Goal: Information Seeking & Learning: Learn about a topic

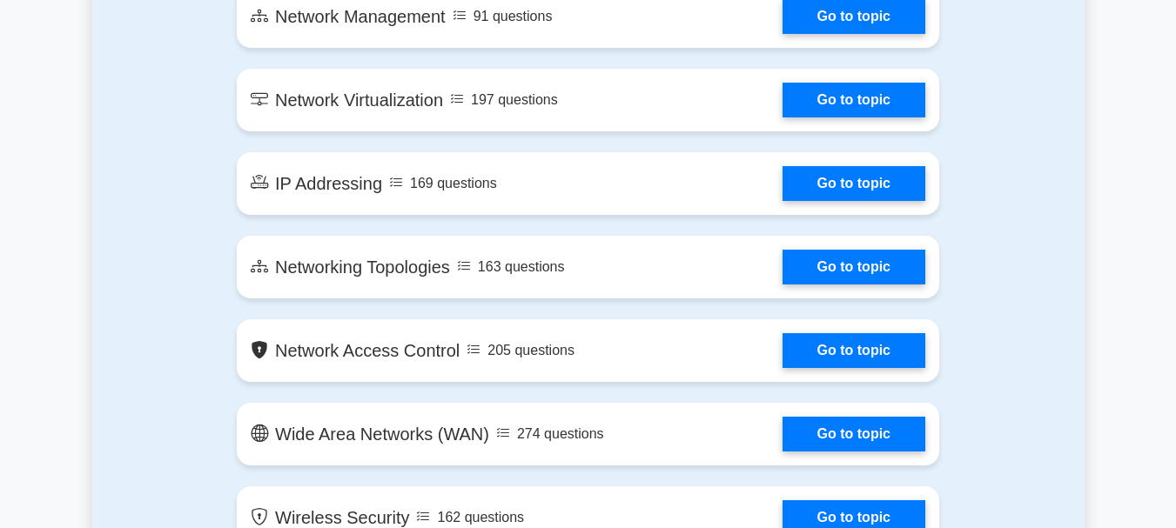
scroll to position [2193, 0]
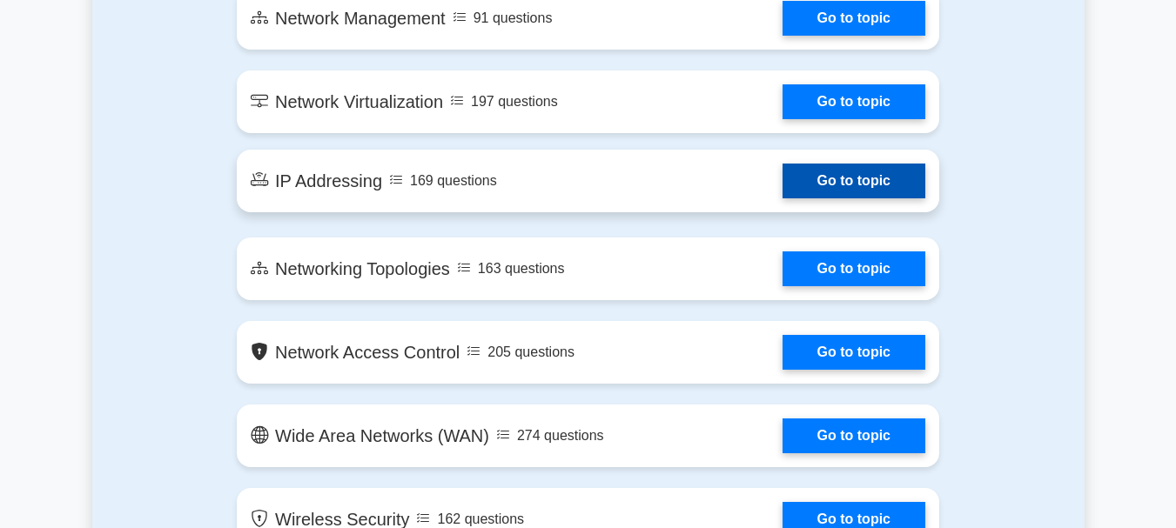
click at [862, 185] on link "Go to topic" at bounding box center [853, 181] width 143 height 35
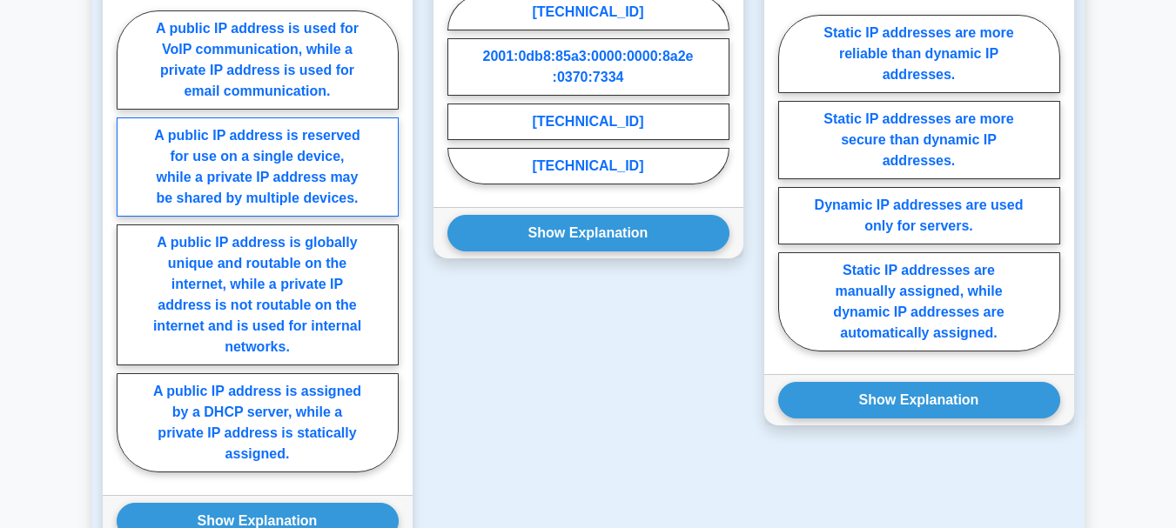
scroll to position [1375, 0]
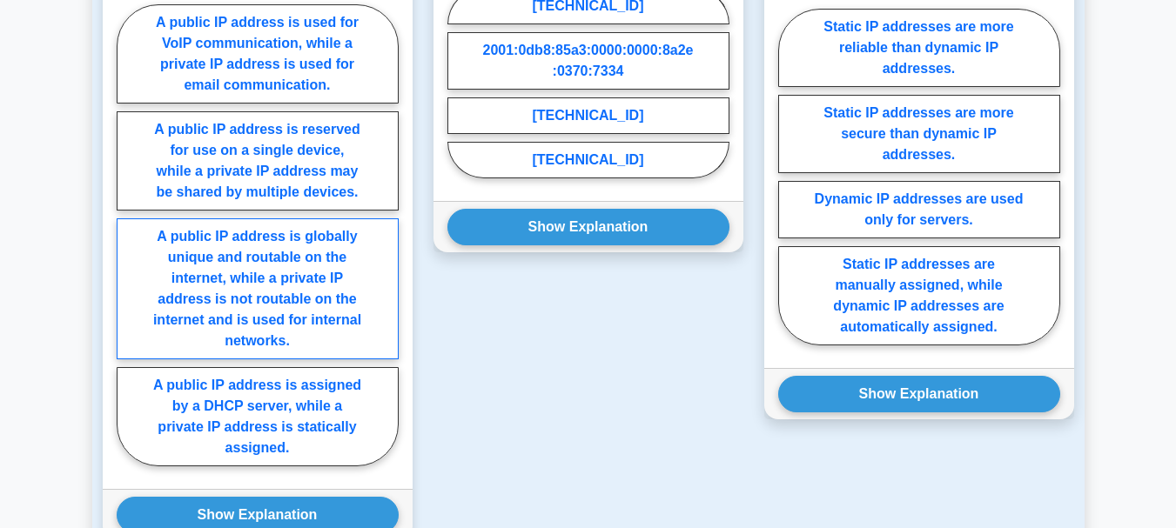
click at [362, 272] on label "A public IP address is globally unique and routable on the internet, while a pr…" at bounding box center [258, 288] width 282 height 141
click at [128, 246] on input "A public IP address is globally unique and routable on the internet, while a pr…" at bounding box center [122, 240] width 11 height 11
radio input "true"
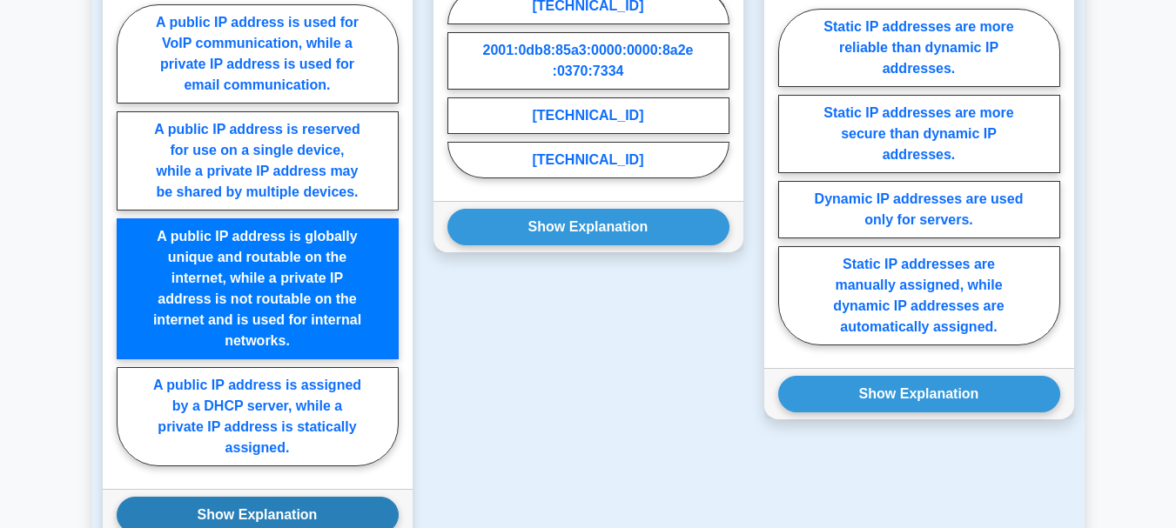
click at [325, 497] on button "Show Explanation" at bounding box center [258, 515] width 282 height 37
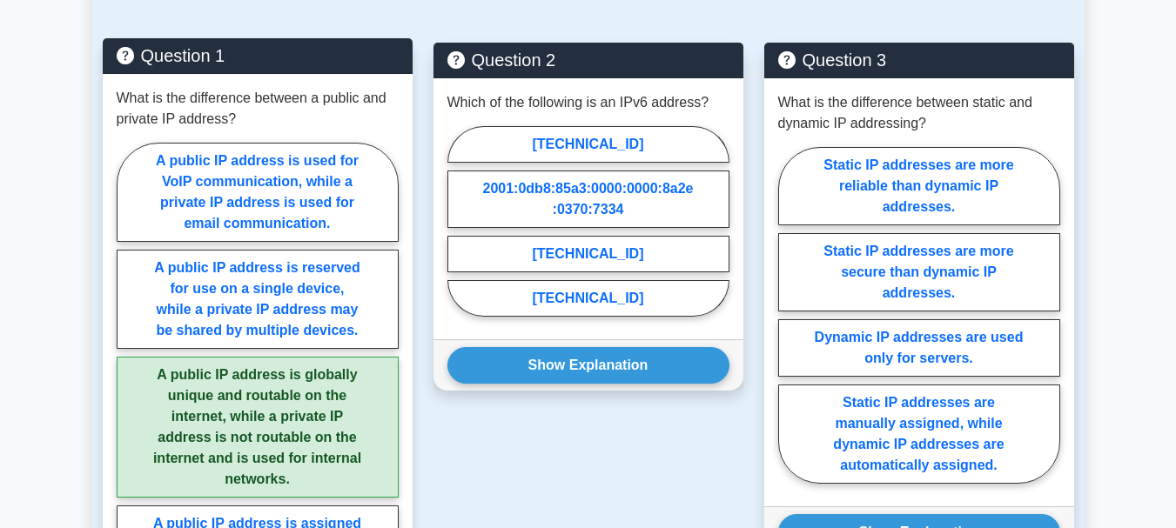
scroll to position [1236, 0]
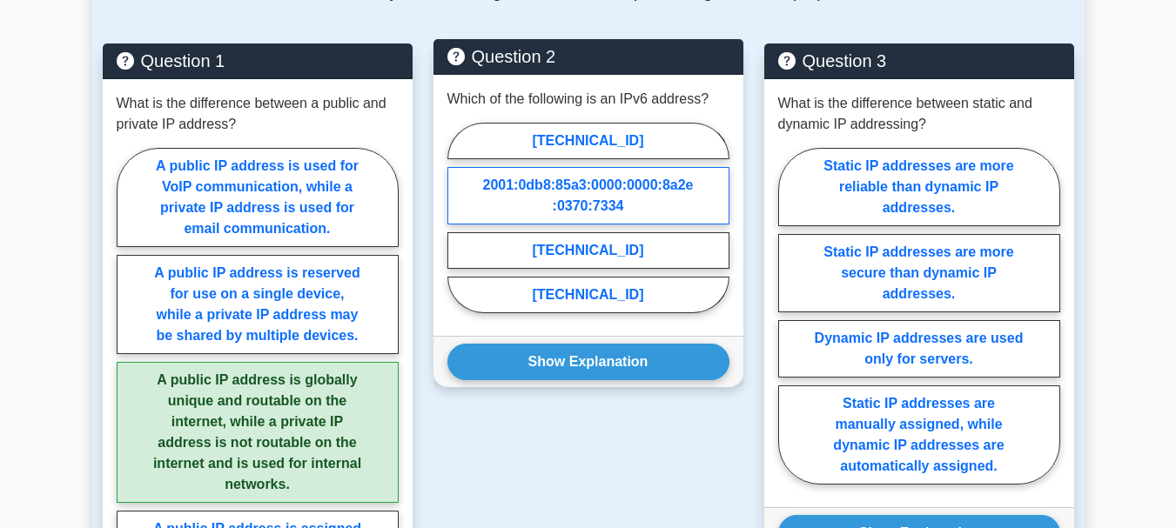
click at [648, 167] on label "2001:0db8:85a3:0000:0000:8a2e:0370:7334" at bounding box center [588, 195] width 282 height 57
click at [459, 218] on input "2001:0db8:85a3:0000:0000:8a2e:0370:7334" at bounding box center [452, 223] width 11 height 11
radio input "true"
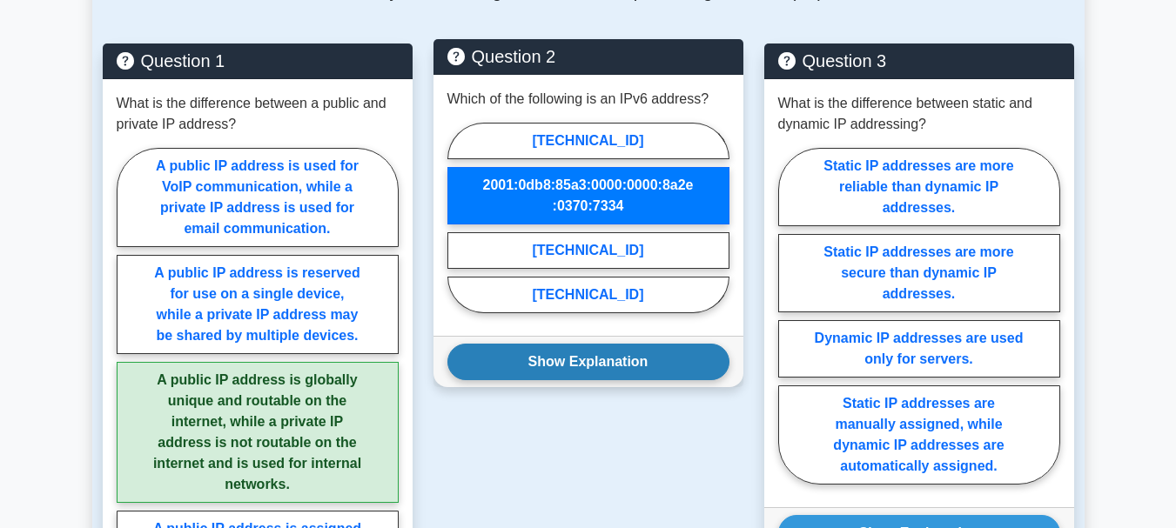
click at [644, 344] on button "Show Explanation" at bounding box center [588, 362] width 282 height 37
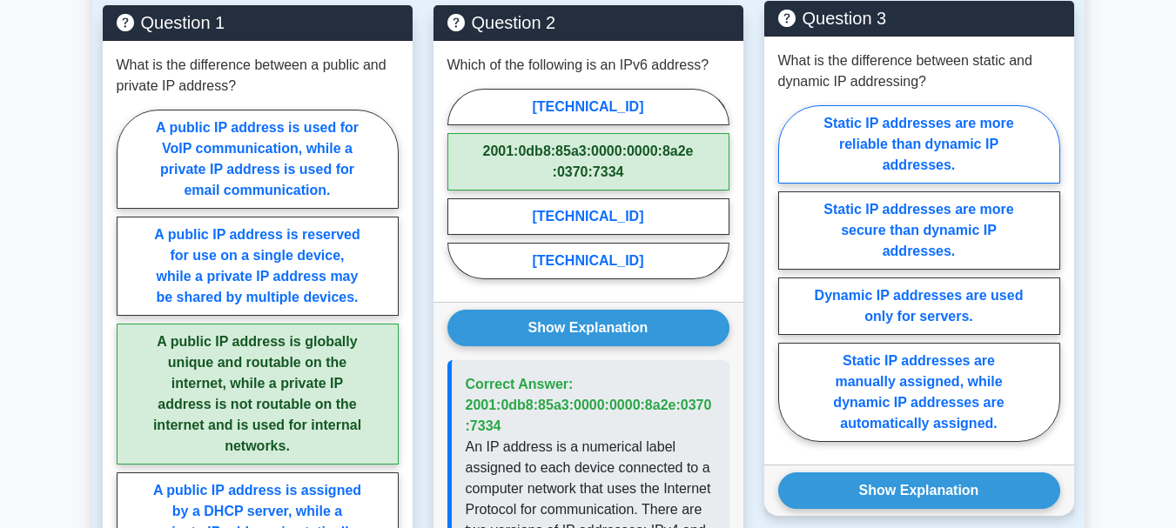
scroll to position [1288, 0]
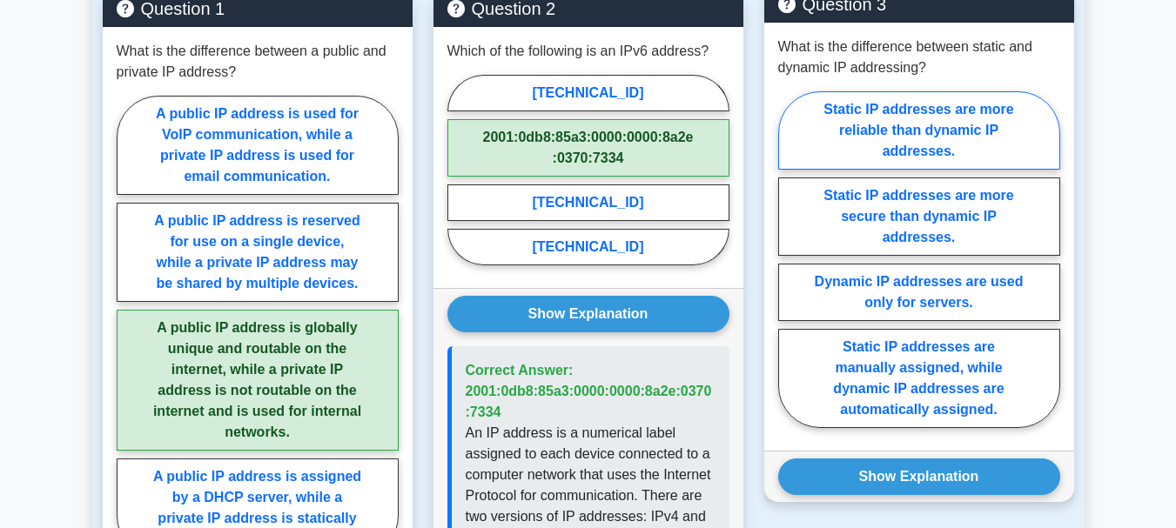
click at [979, 119] on label "Static IP addresses are more reliable than dynamic IP addresses." at bounding box center [919, 130] width 282 height 78
click at [789, 259] on input "Static IP addresses are more reliable than dynamic IP addresses." at bounding box center [783, 264] width 11 height 11
radio input "true"
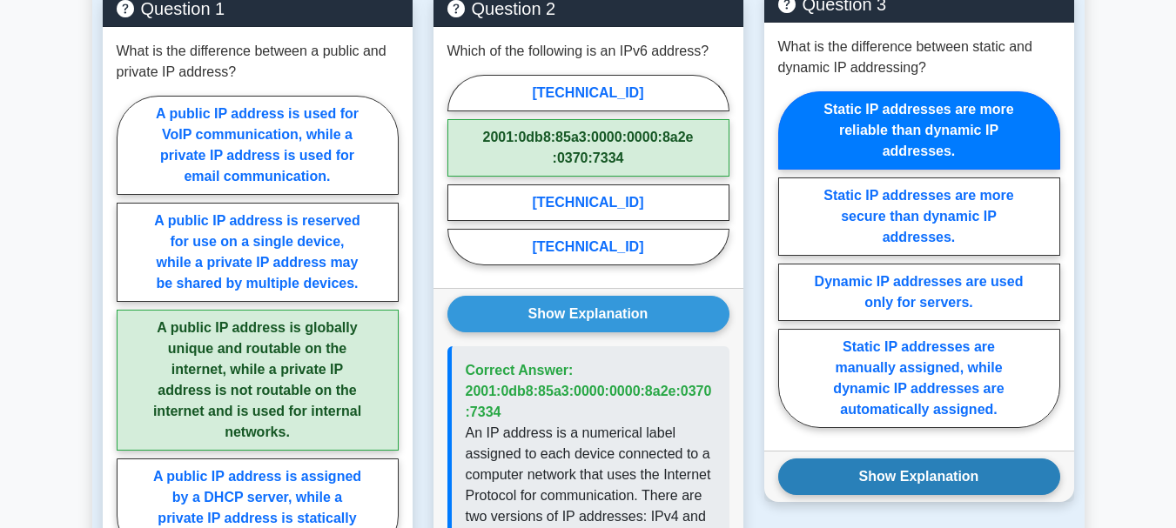
click at [977, 459] on button "Show Explanation" at bounding box center [919, 477] width 282 height 37
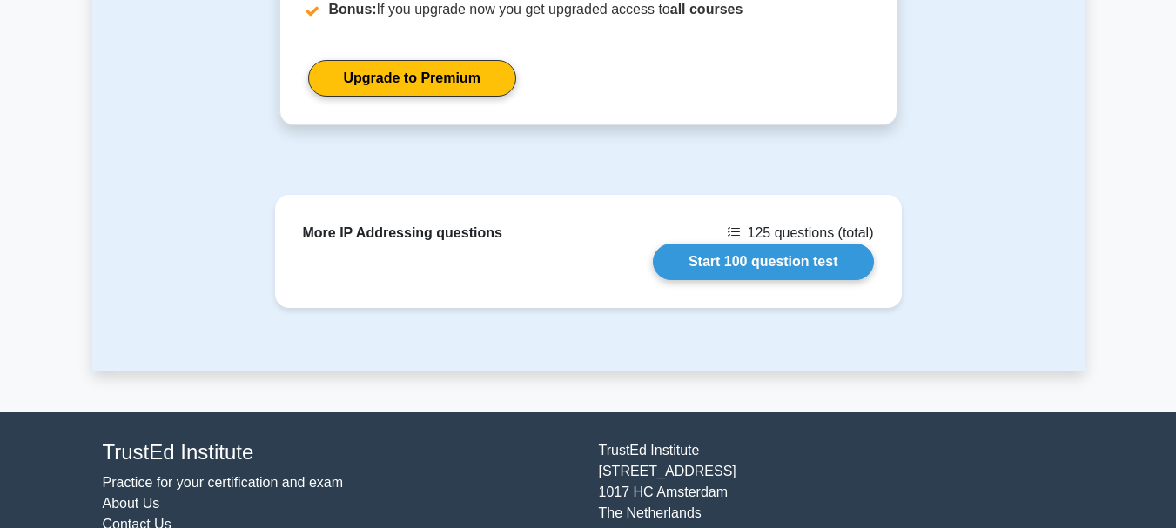
scroll to position [2848, 0]
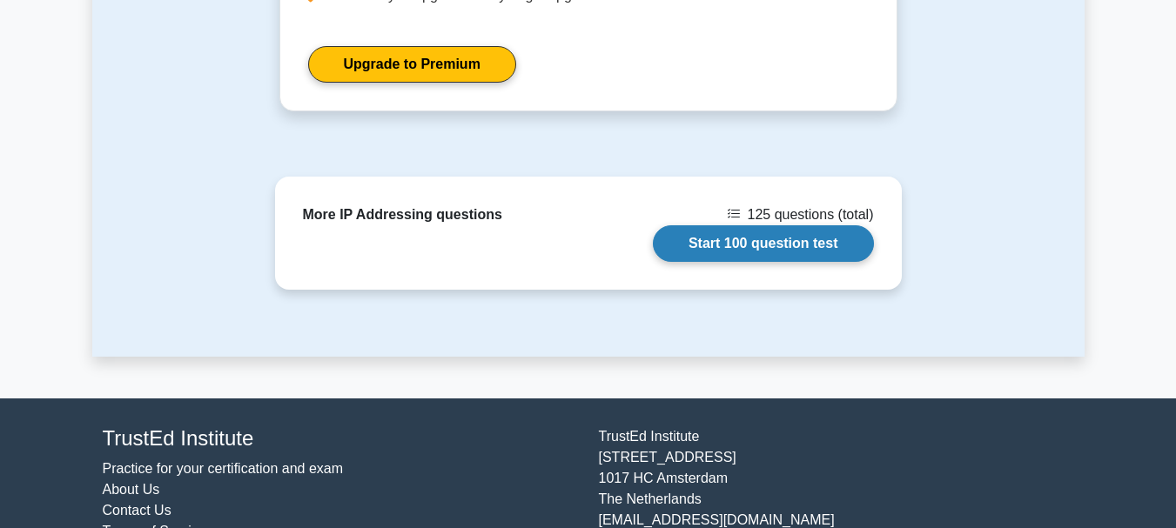
click at [816, 225] on link "Start 100 question test" at bounding box center [763, 243] width 221 height 37
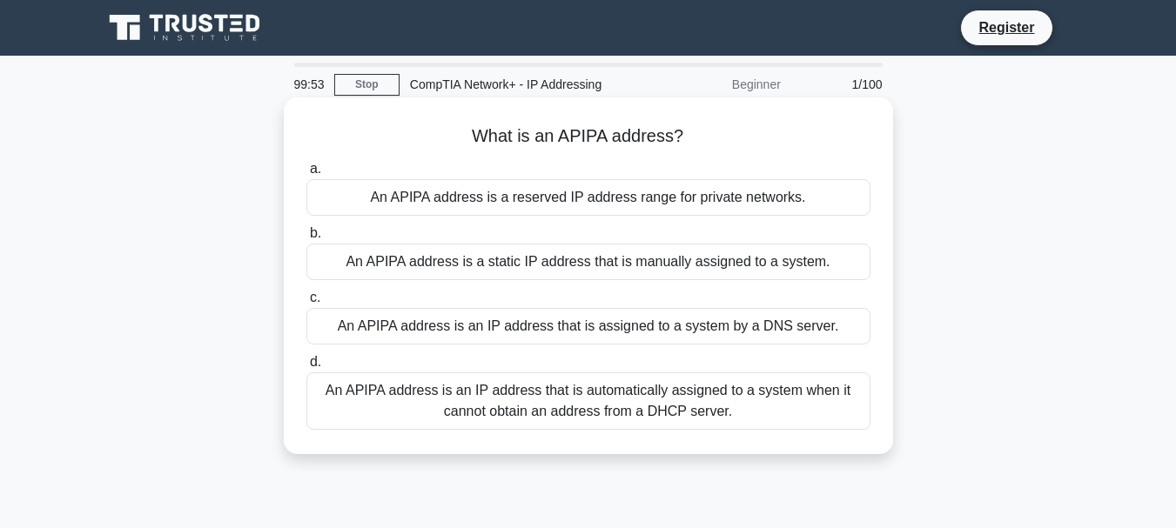
click at [688, 198] on div "An APIPA address is a reserved IP address range for private networks." at bounding box center [588, 197] width 564 height 37
click at [306, 175] on input "a. An APIPA address is a reserved IP address range for private networks." at bounding box center [306, 169] width 0 height 11
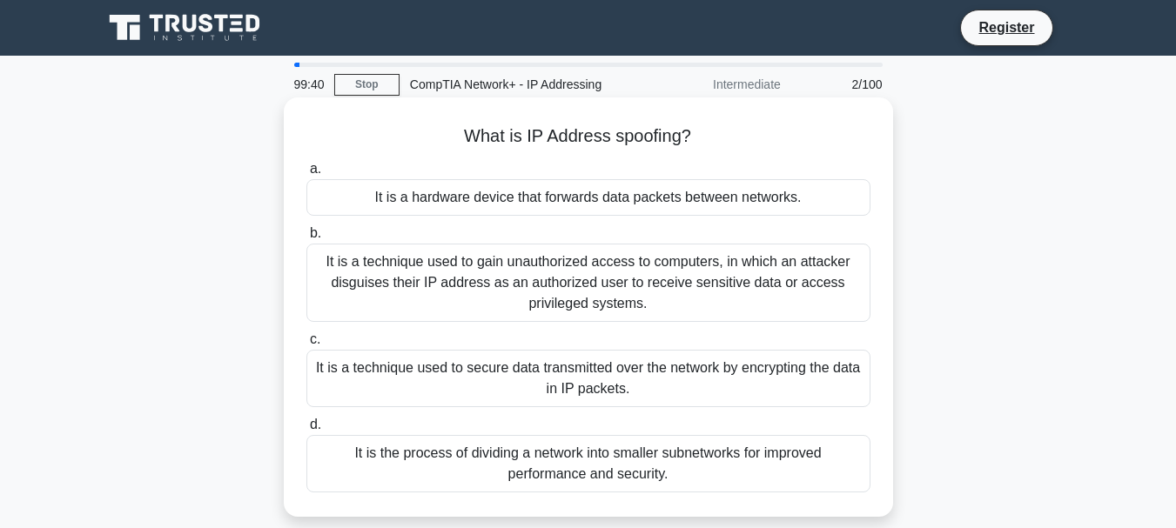
click at [559, 194] on div "It is a hardware device that forwards data packets between networks." at bounding box center [588, 197] width 564 height 37
click at [306, 175] on input "a. It is a hardware device that forwards data packets between networks." at bounding box center [306, 169] width 0 height 11
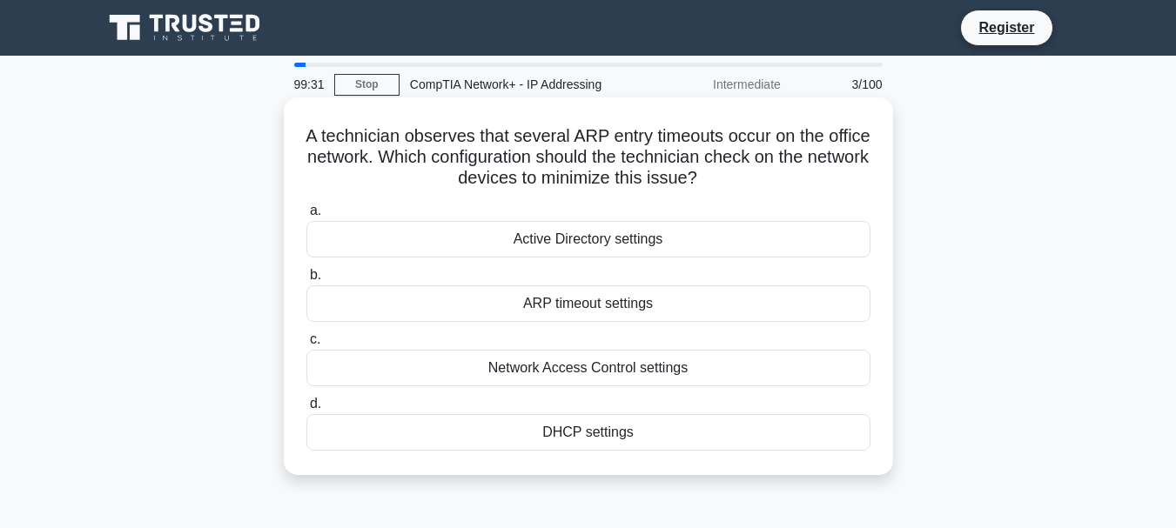
click at [599, 236] on div "Active Directory settings" at bounding box center [588, 239] width 564 height 37
click at [306, 217] on input "a. Active Directory settings" at bounding box center [306, 210] width 0 height 11
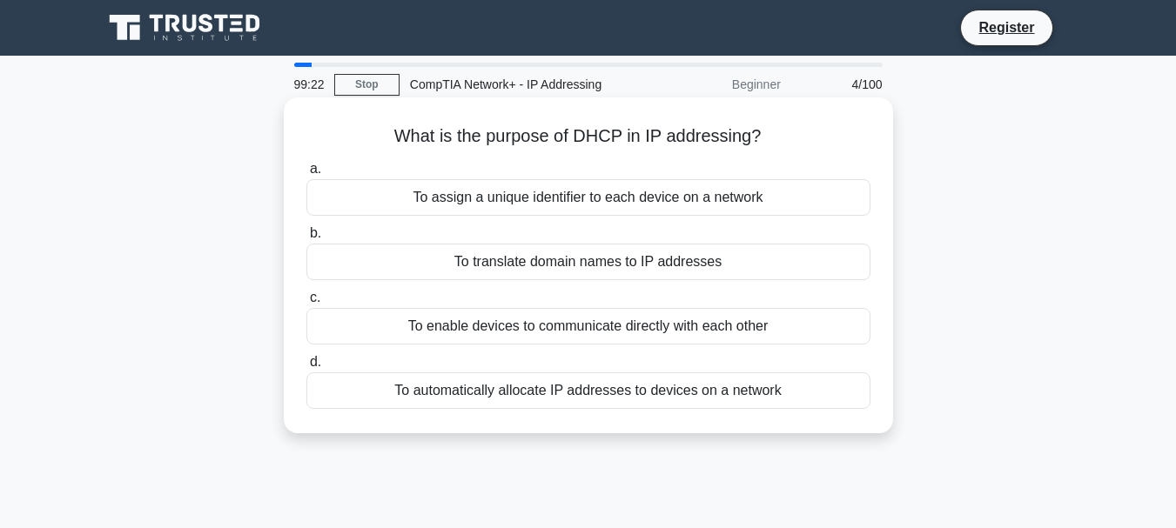
click at [601, 396] on div "To automatically allocate IP addresses to devices on a network" at bounding box center [588, 391] width 564 height 37
click at [306, 368] on input "d. To automatically allocate IP addresses to devices on a network" at bounding box center [306, 362] width 0 height 11
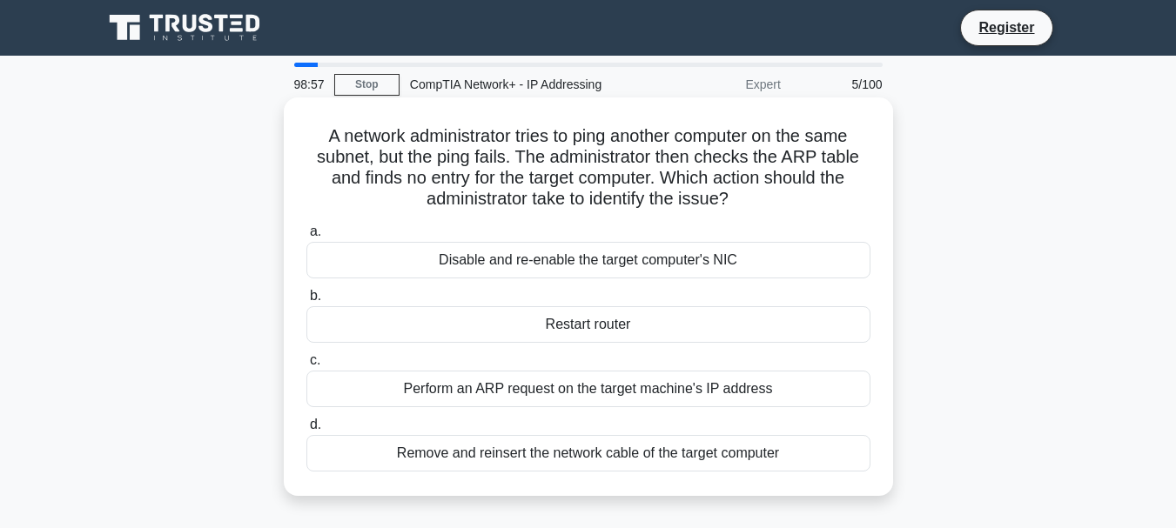
click at [690, 384] on div "Perform an ARP request on the target machine's IP address" at bounding box center [588, 389] width 564 height 37
click at [306, 366] on input "c. Perform an ARP request on the target machine's IP address" at bounding box center [306, 360] width 0 height 11
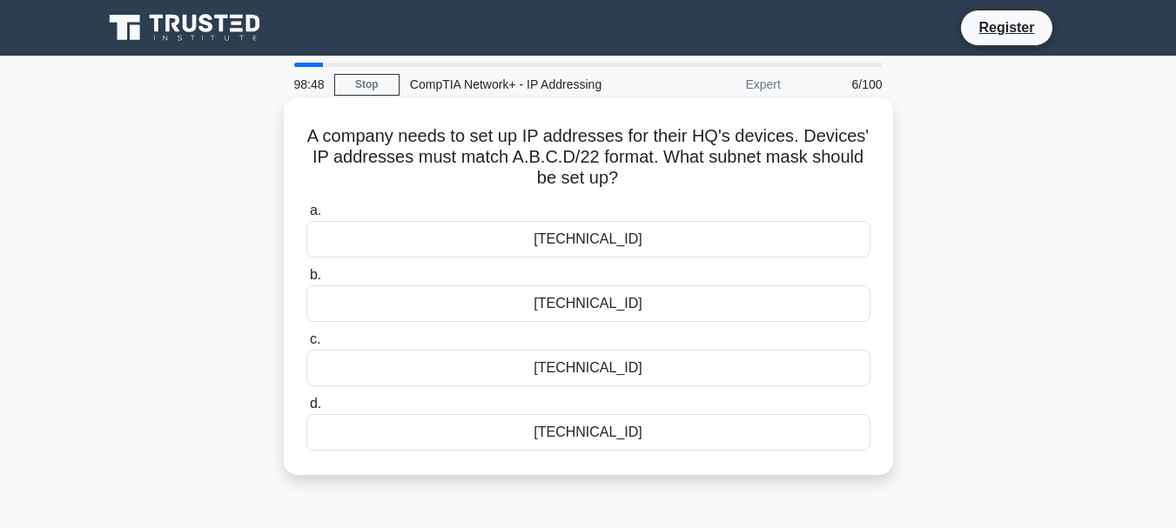
click at [622, 301] on div "255.255.255.0" at bounding box center [588, 303] width 564 height 37
click at [306, 281] on input "b. 255.255.255.0" at bounding box center [306, 275] width 0 height 11
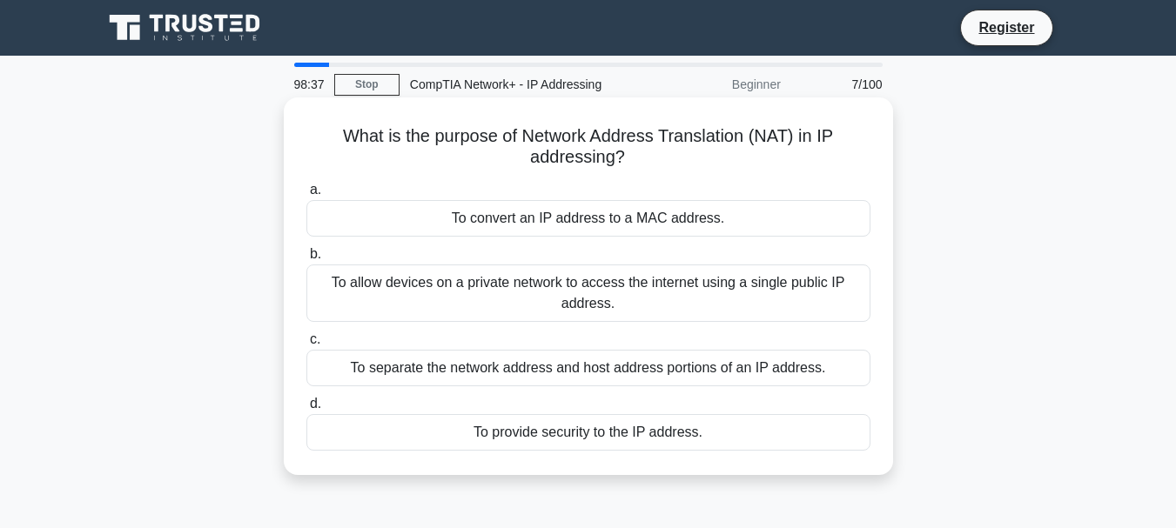
click at [645, 218] on div "To convert an IP address to a MAC address." at bounding box center [588, 218] width 564 height 37
click at [306, 196] on input "a. To convert an IP address to a MAC address." at bounding box center [306, 190] width 0 height 11
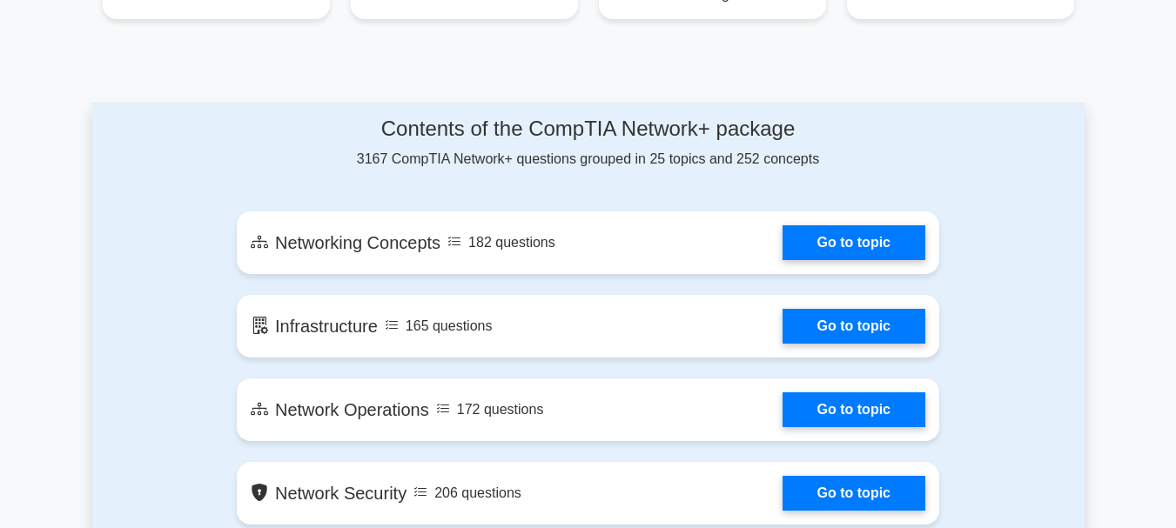
scroll to position [876, 0]
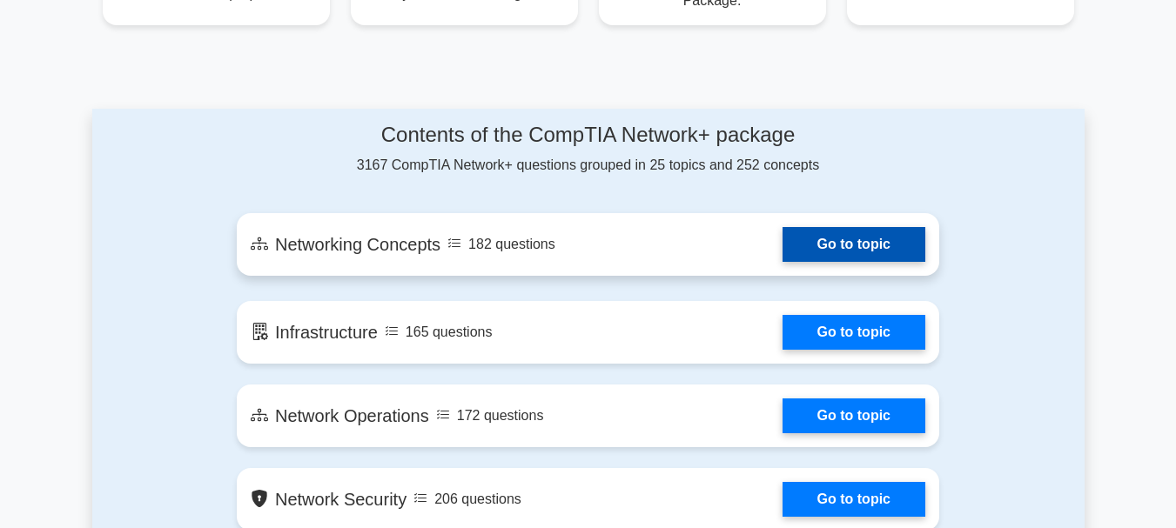
click at [806, 249] on link "Go to topic" at bounding box center [853, 244] width 143 height 35
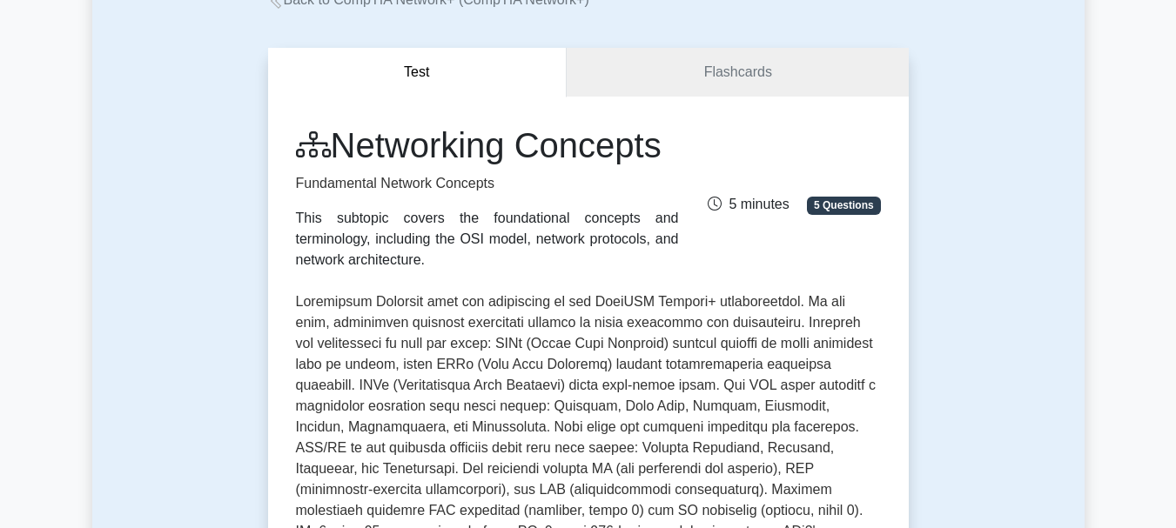
scroll to position [128, 0]
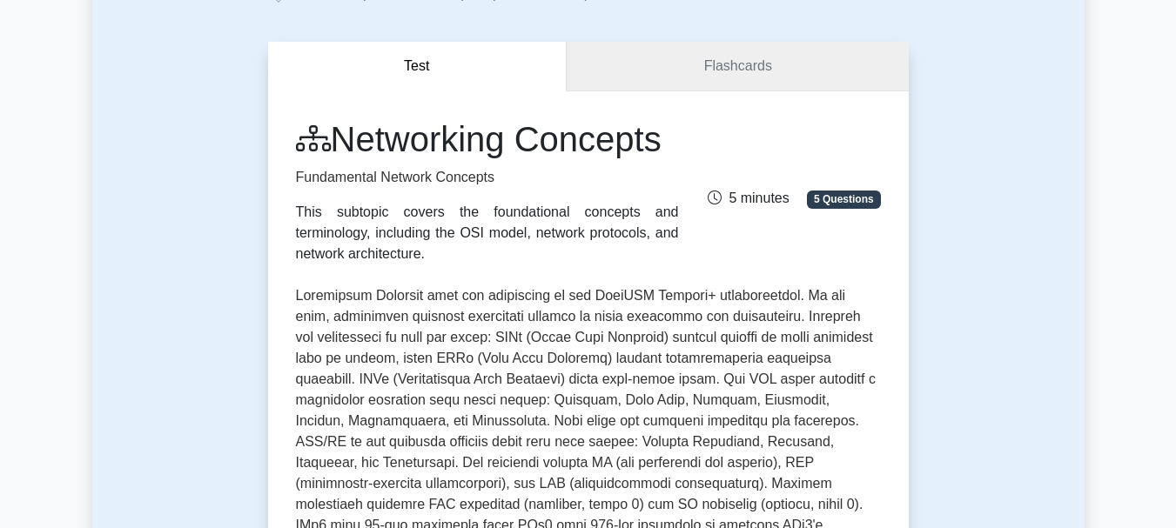
click at [714, 67] on link "Flashcards" at bounding box center [737, 67] width 341 height 50
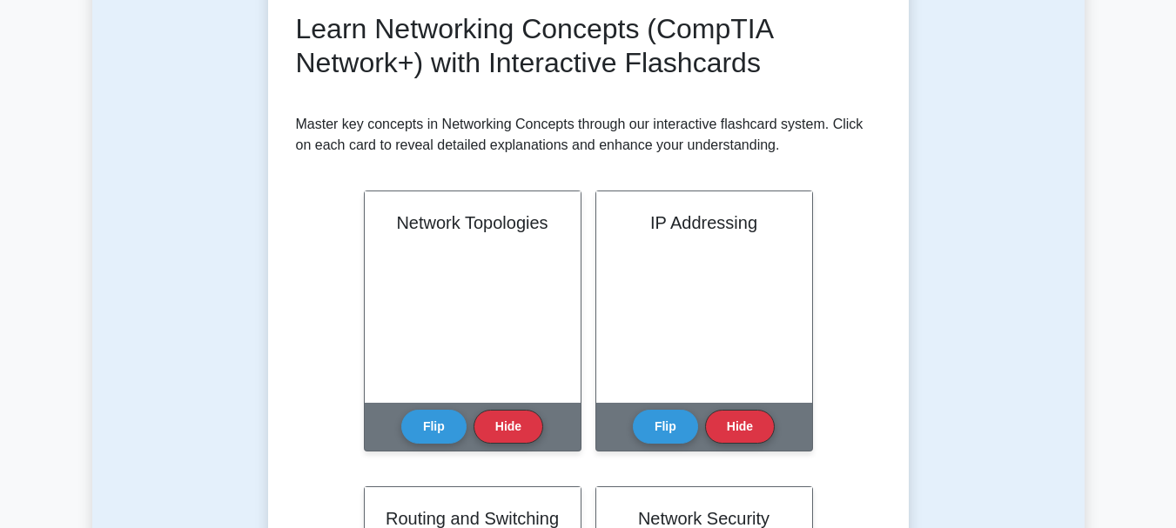
scroll to position [290, 0]
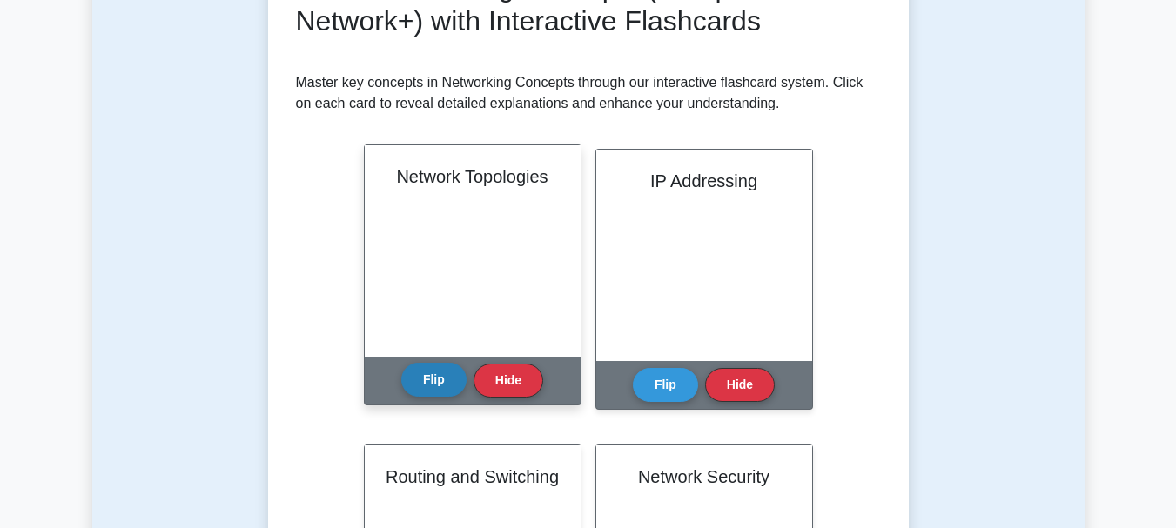
click at [450, 379] on button "Flip" at bounding box center [433, 380] width 65 height 34
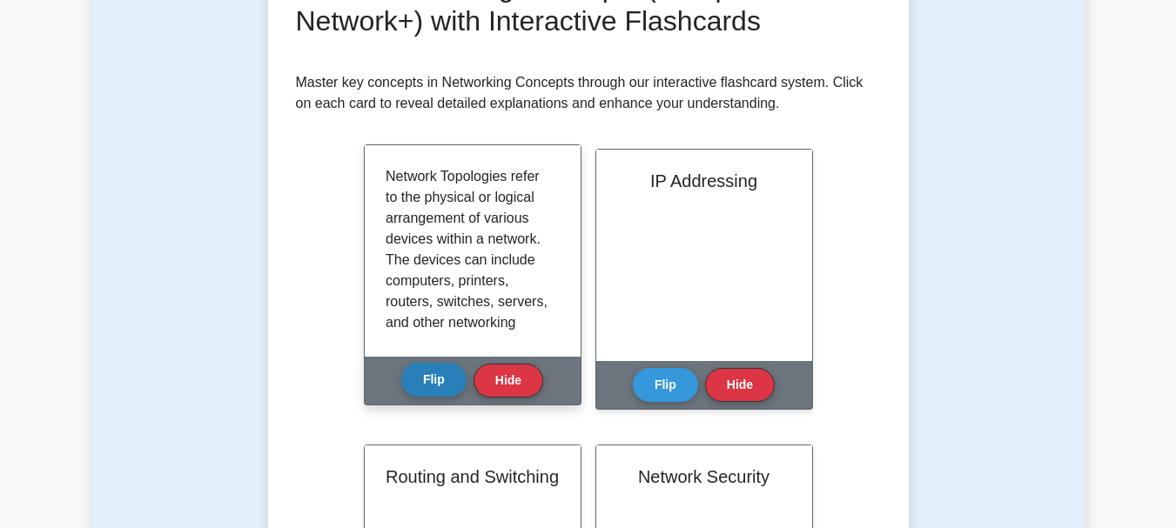
click at [450, 379] on button "Flip" at bounding box center [433, 380] width 65 height 34
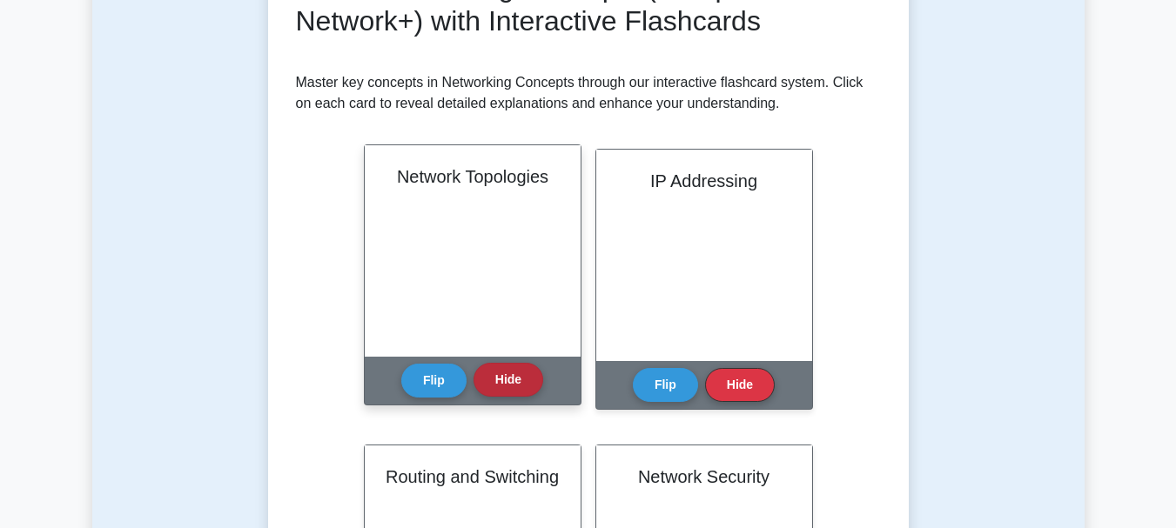
click at [494, 376] on button "Hide" at bounding box center [508, 380] width 70 height 34
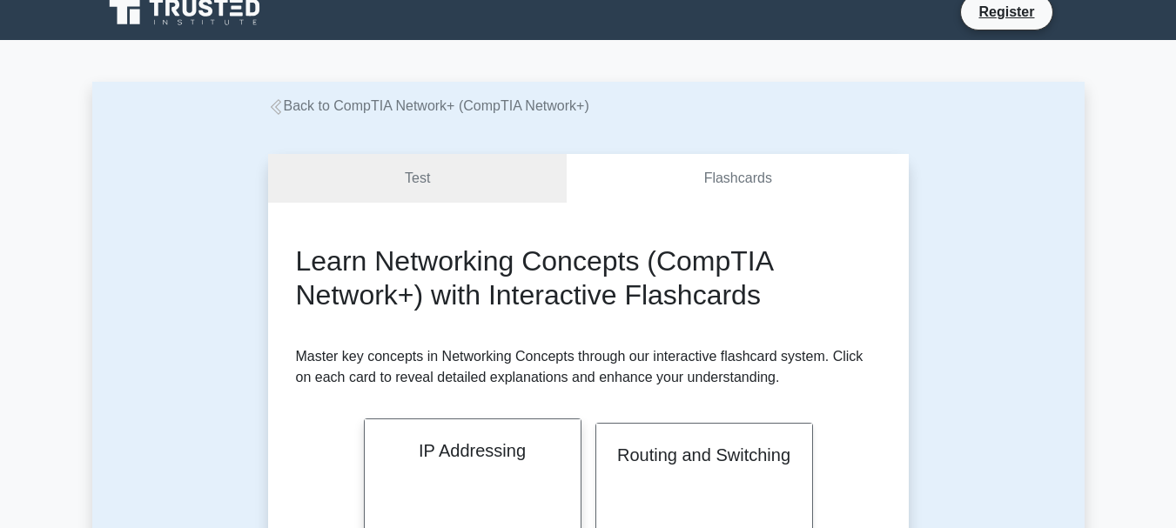
scroll to position [0, 0]
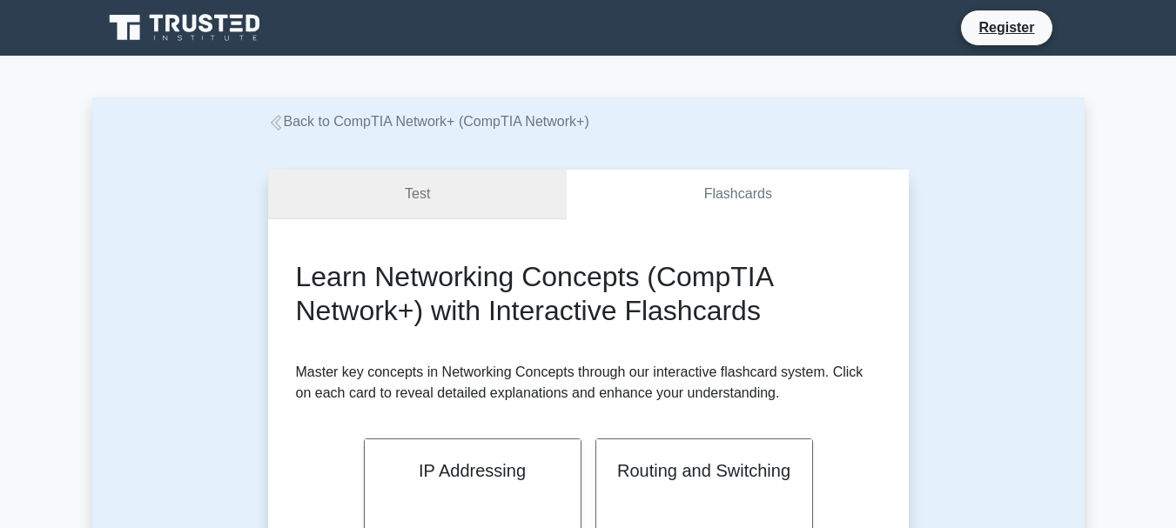
click at [527, 191] on link "Test" at bounding box center [417, 195] width 299 height 50
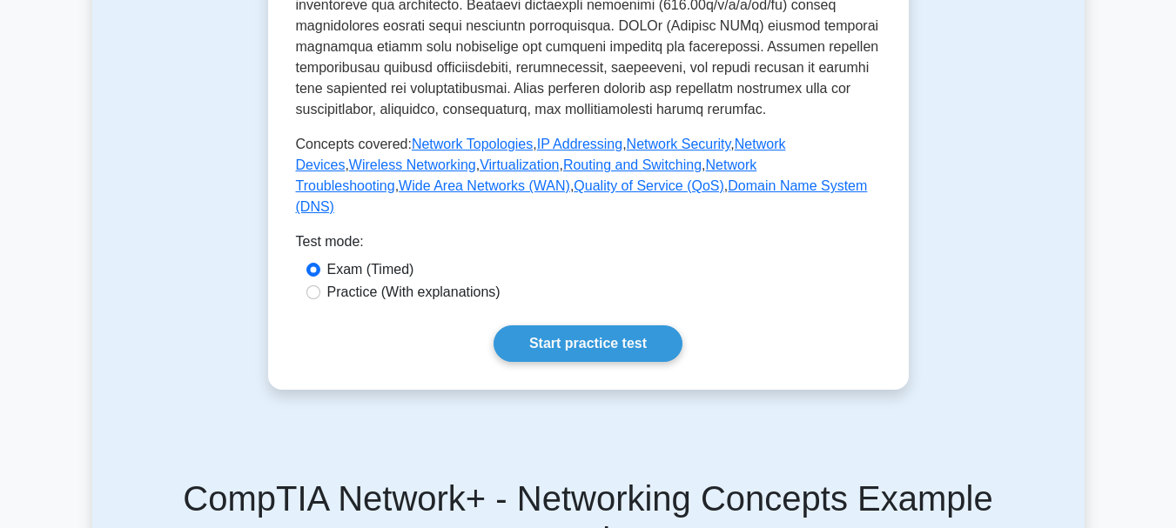
scroll to position [760, 0]
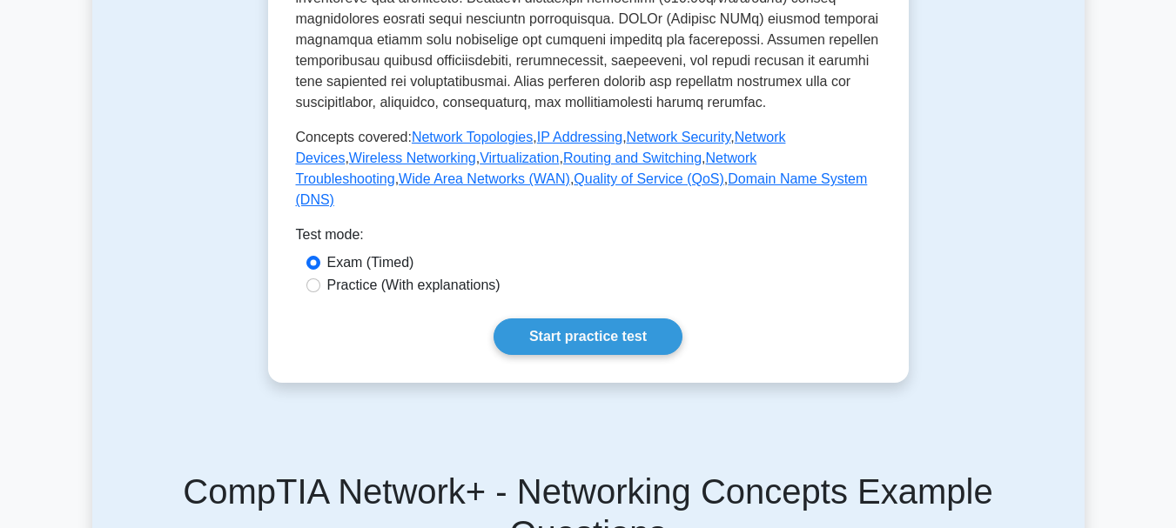
click at [436, 296] on label "Practice (With explanations)" at bounding box center [413, 285] width 173 height 21
click at [320, 292] on input "Practice (With explanations)" at bounding box center [313, 286] width 14 height 14
radio input "true"
click at [554, 355] on link "Start practice test" at bounding box center [588, 337] width 189 height 37
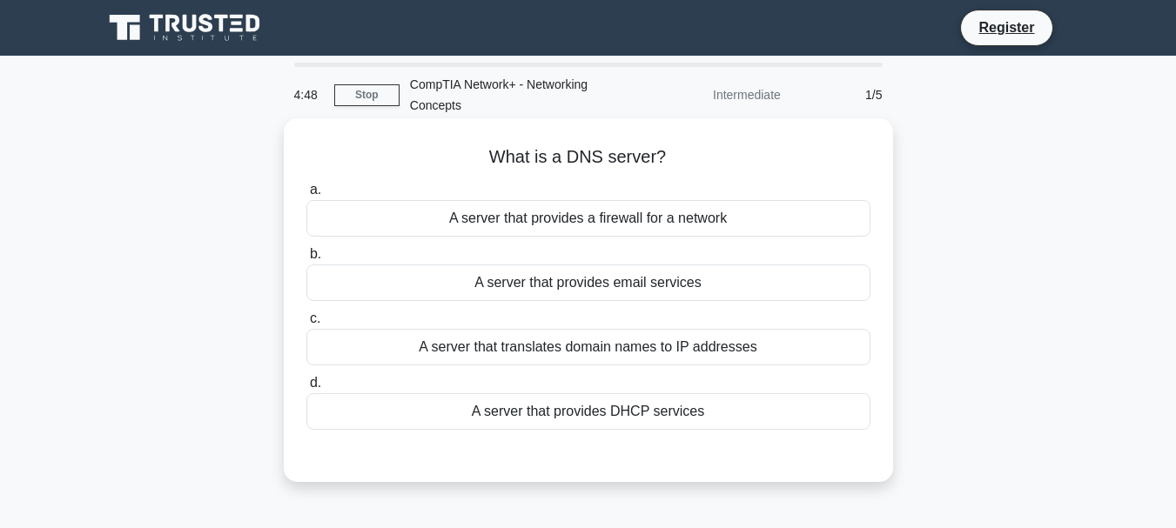
click at [566, 348] on div "A server that translates domain names to IP addresses" at bounding box center [588, 347] width 564 height 37
click at [306, 325] on input "c. A server that translates domain names to IP addresses" at bounding box center [306, 318] width 0 height 11
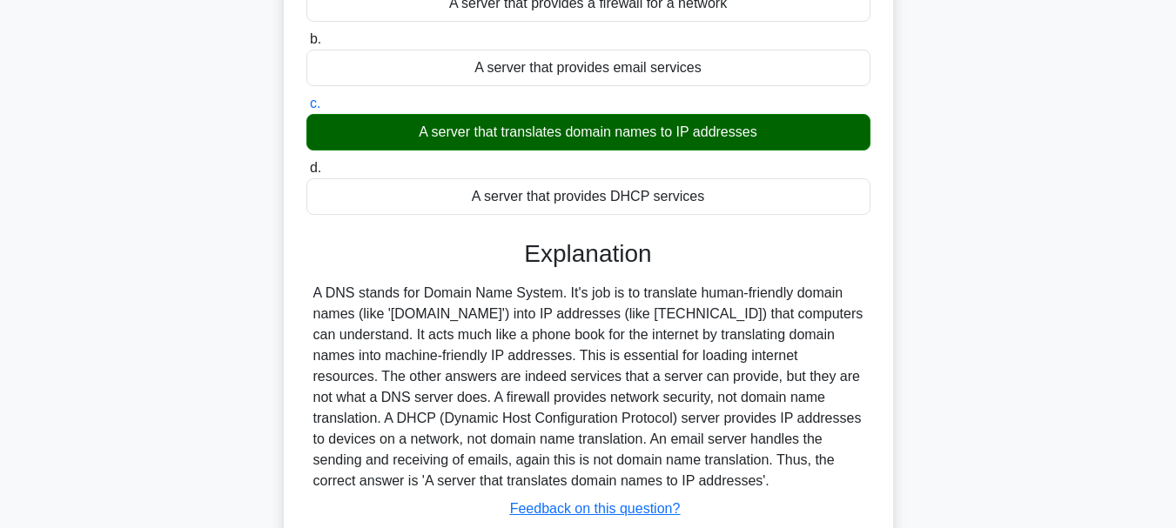
scroll to position [198, 0]
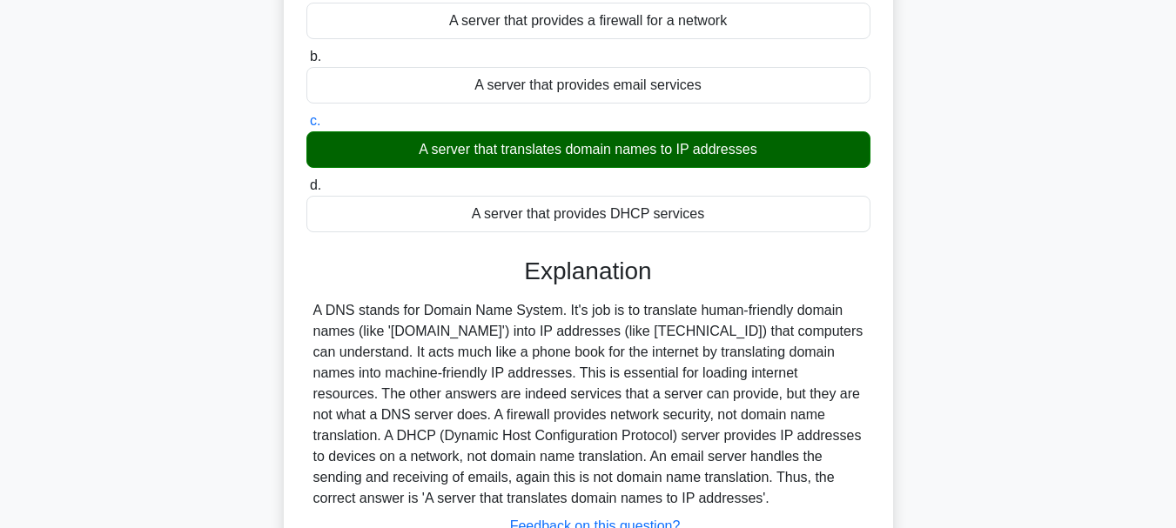
drag, startPoint x: 566, startPoint y: 348, endPoint x: 601, endPoint y: 235, distance: 118.4
click at [566, 347] on div "A DNS stands for Domain Name System. It's job is to translate human-friendly do…" at bounding box center [588, 404] width 550 height 209
click at [613, 221] on div "A server that provides DHCP services" at bounding box center [588, 214] width 564 height 37
click at [306, 191] on input "d. A server that provides DHCP services" at bounding box center [306, 185] width 0 height 11
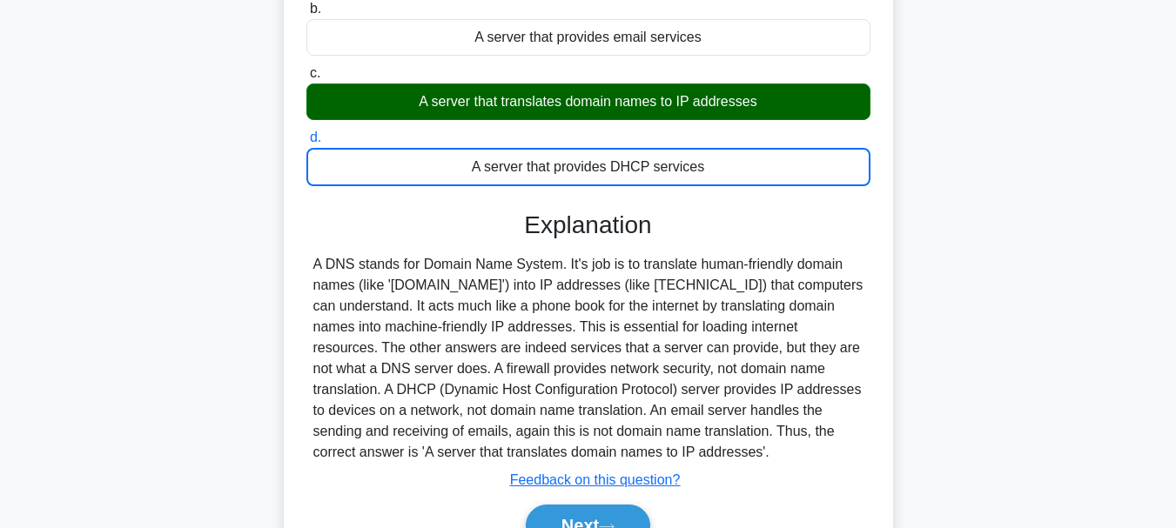
scroll to position [354, 0]
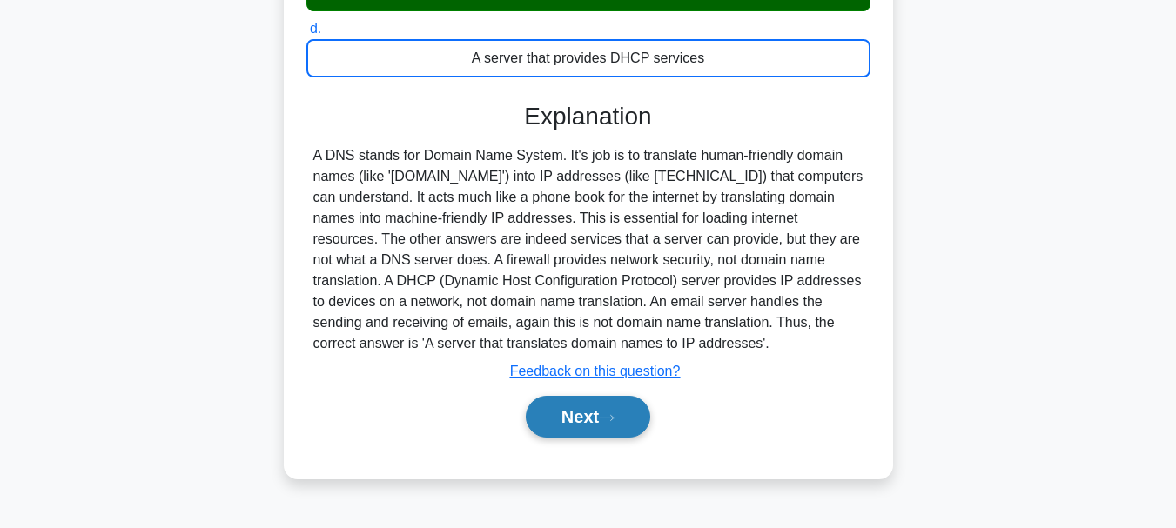
click at [593, 427] on button "Next" at bounding box center [588, 417] width 124 height 42
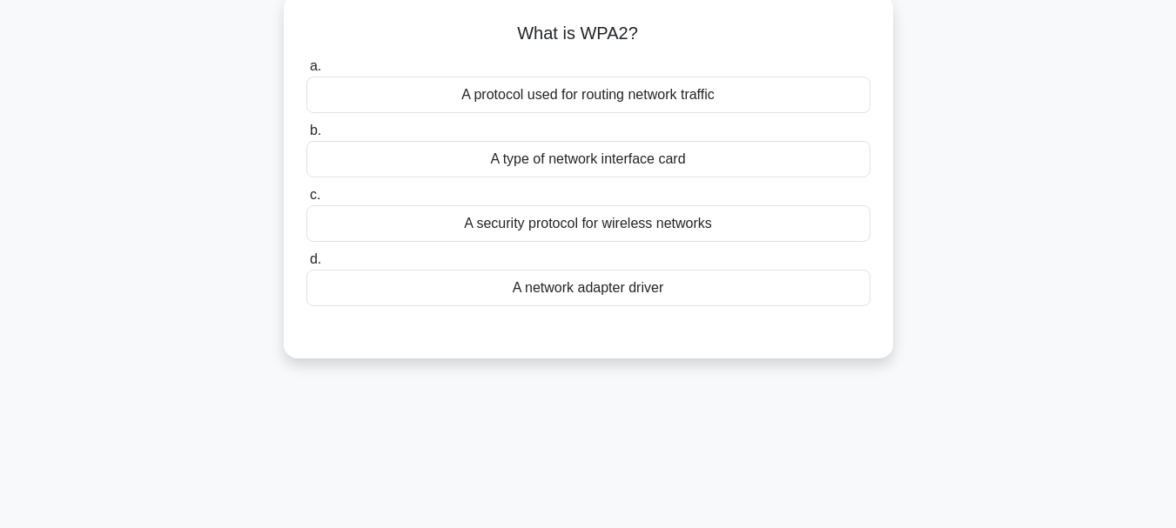
scroll to position [76, 0]
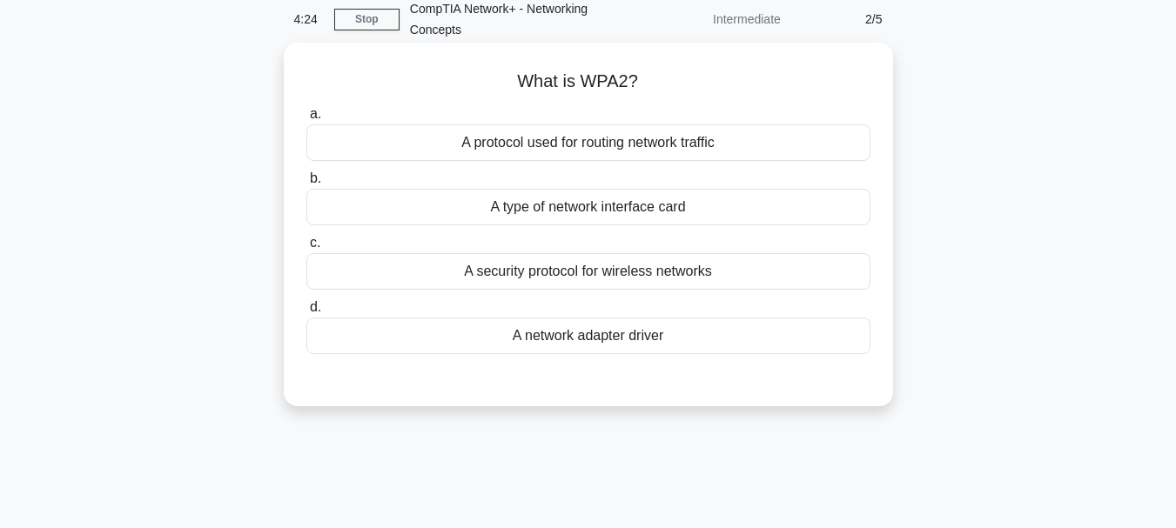
click at [644, 155] on div "A protocol used for routing network traffic" at bounding box center [588, 142] width 564 height 37
click at [306, 120] on input "a. A protocol used for routing network traffic" at bounding box center [306, 114] width 0 height 11
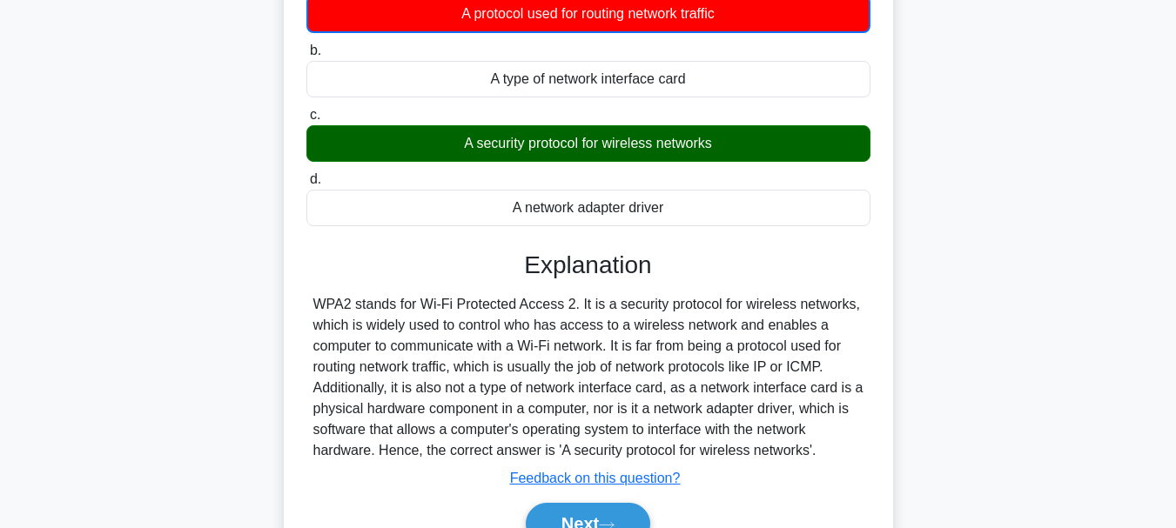
scroll to position [220, 0]
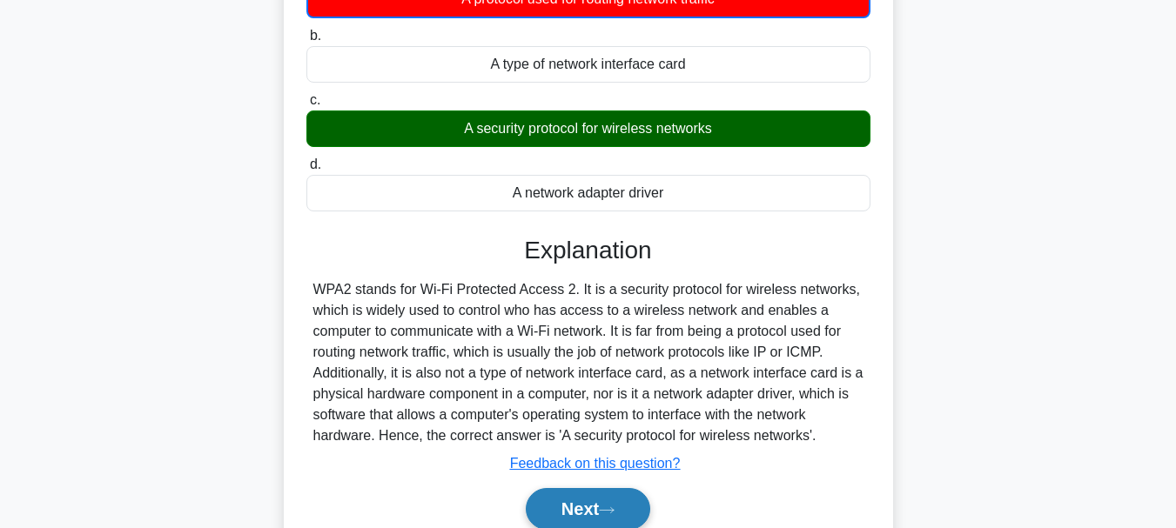
click at [596, 509] on button "Next" at bounding box center [588, 509] width 124 height 42
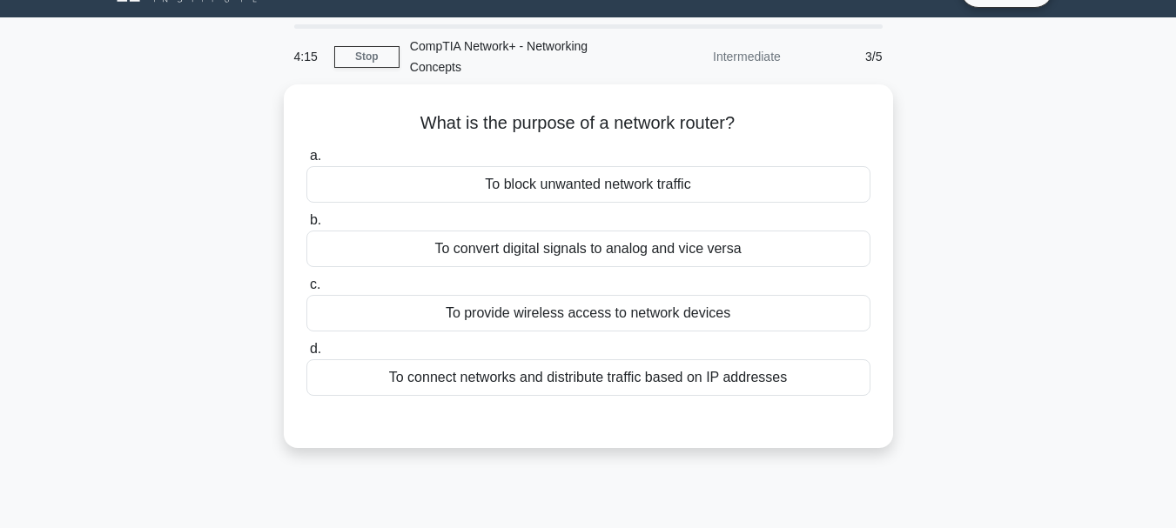
scroll to position [24, 0]
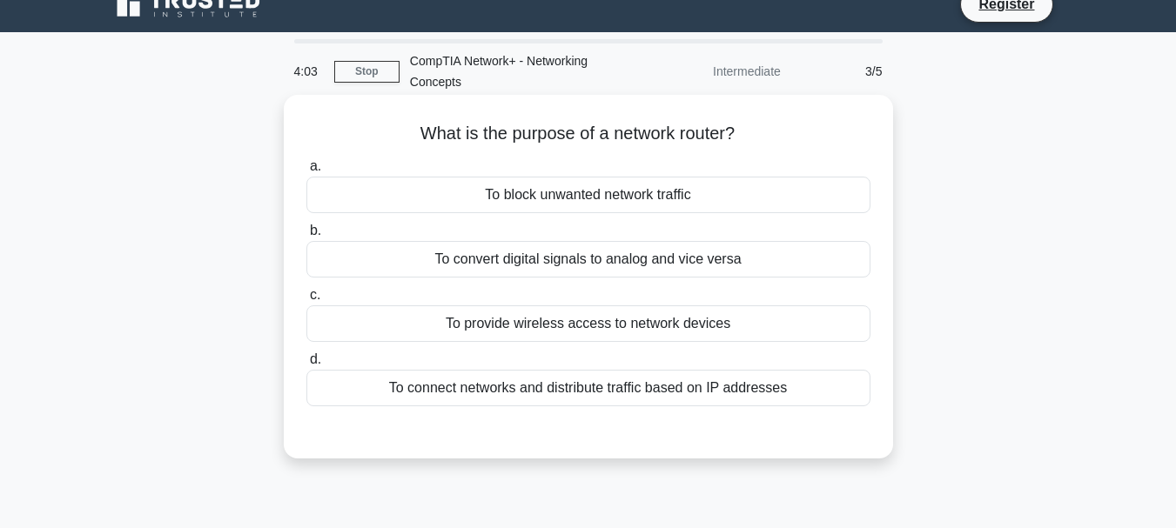
click at [719, 380] on div "To connect networks and distribute traffic based on IP addresses" at bounding box center [588, 388] width 564 height 37
click at [306, 366] on input "d. To connect networks and distribute traffic based on IP addresses" at bounding box center [306, 359] width 0 height 11
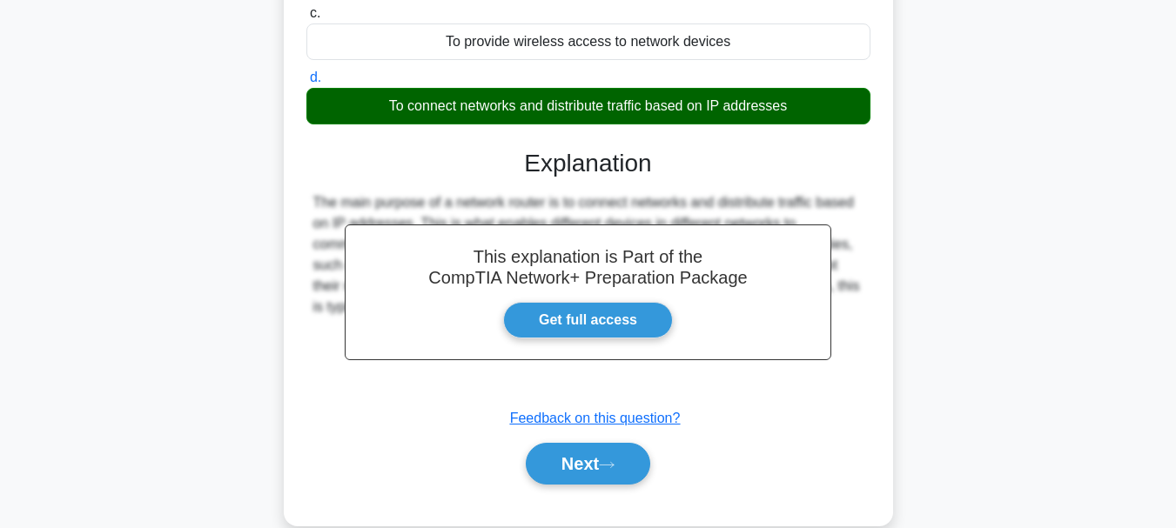
scroll to position [325, 0]
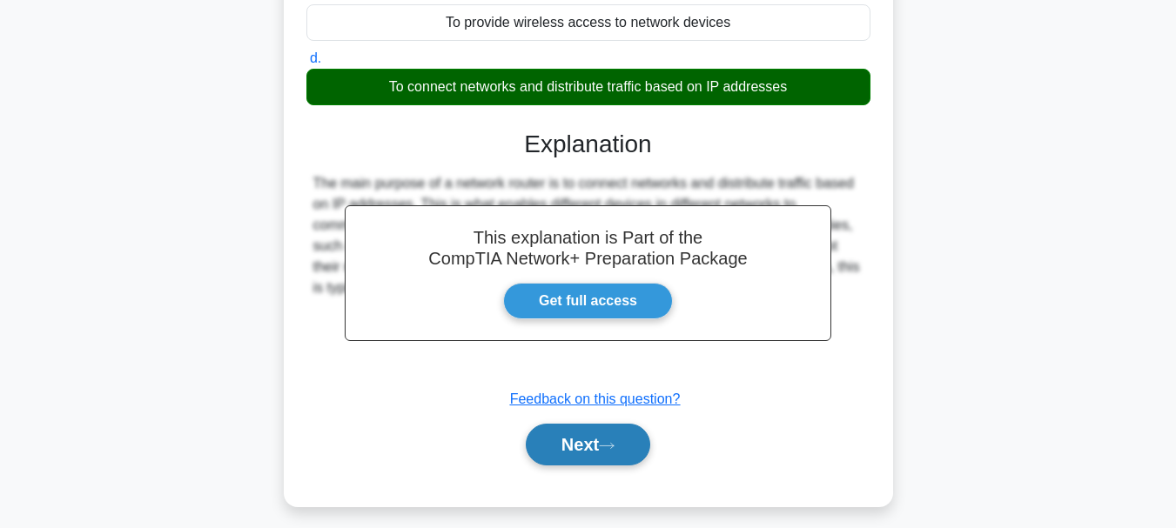
click at [611, 438] on button "Next" at bounding box center [588, 445] width 124 height 42
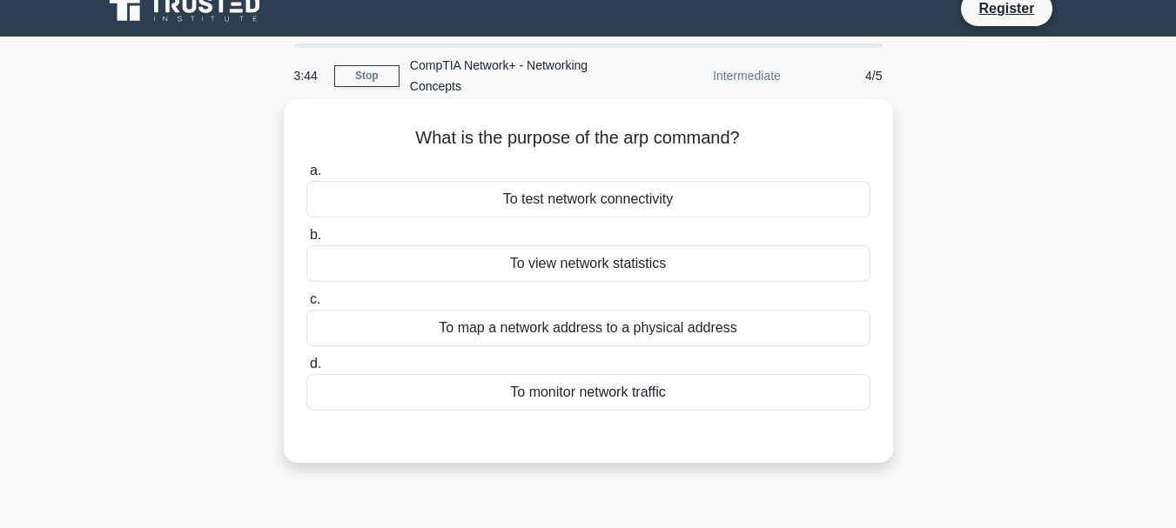
scroll to position [17, 0]
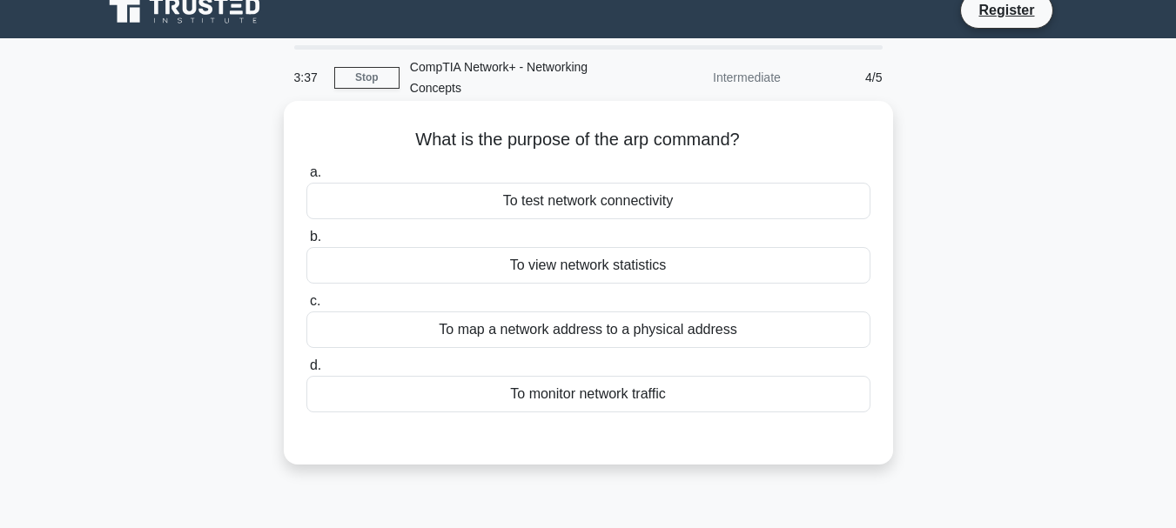
click at [675, 200] on div "To test network connectivity" at bounding box center [588, 201] width 564 height 37
click at [306, 178] on input "a. To test network connectivity" at bounding box center [306, 172] width 0 height 11
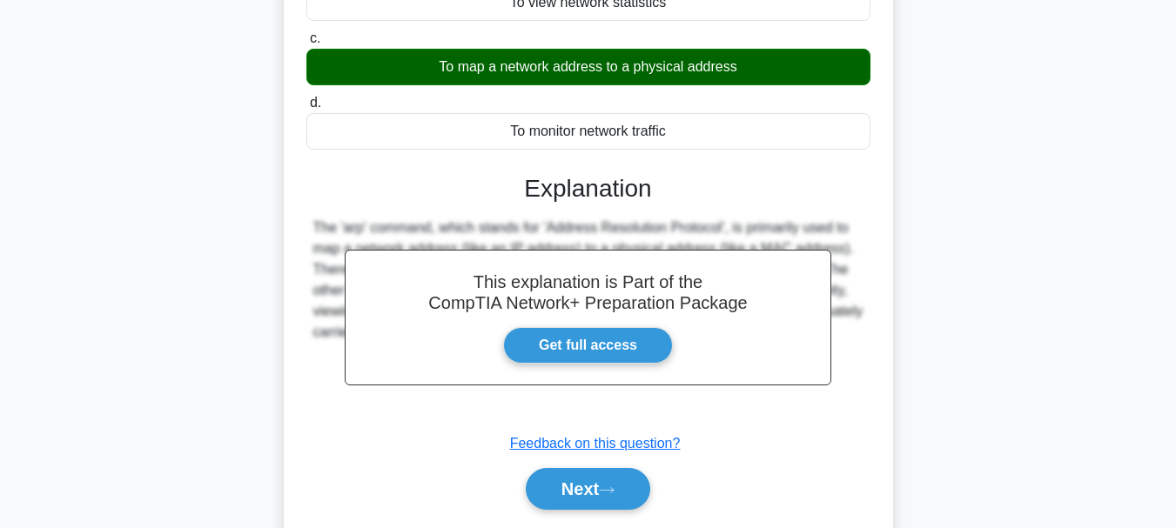
scroll to position [348, 0]
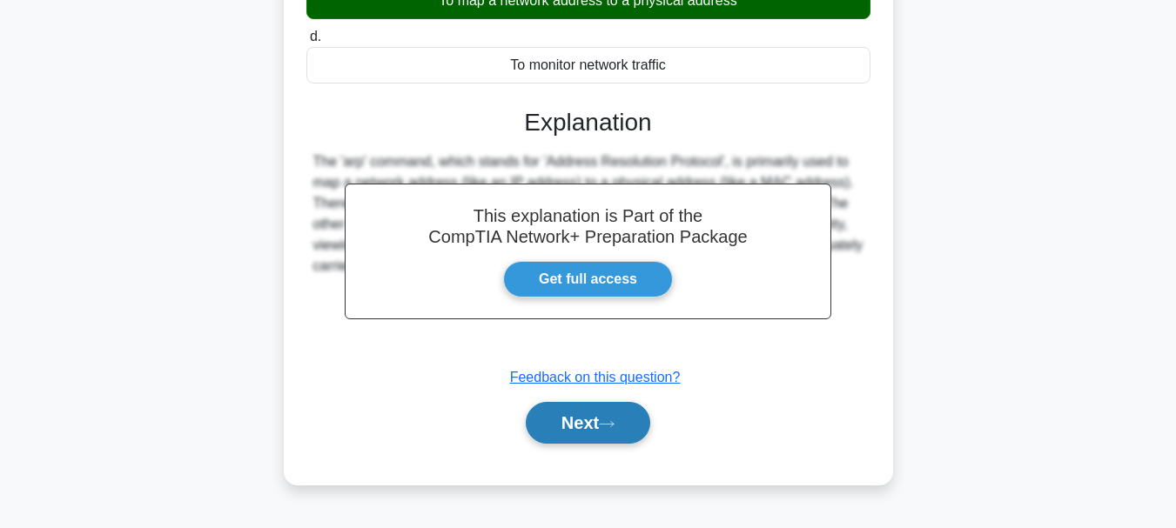
click at [608, 417] on button "Next" at bounding box center [588, 423] width 124 height 42
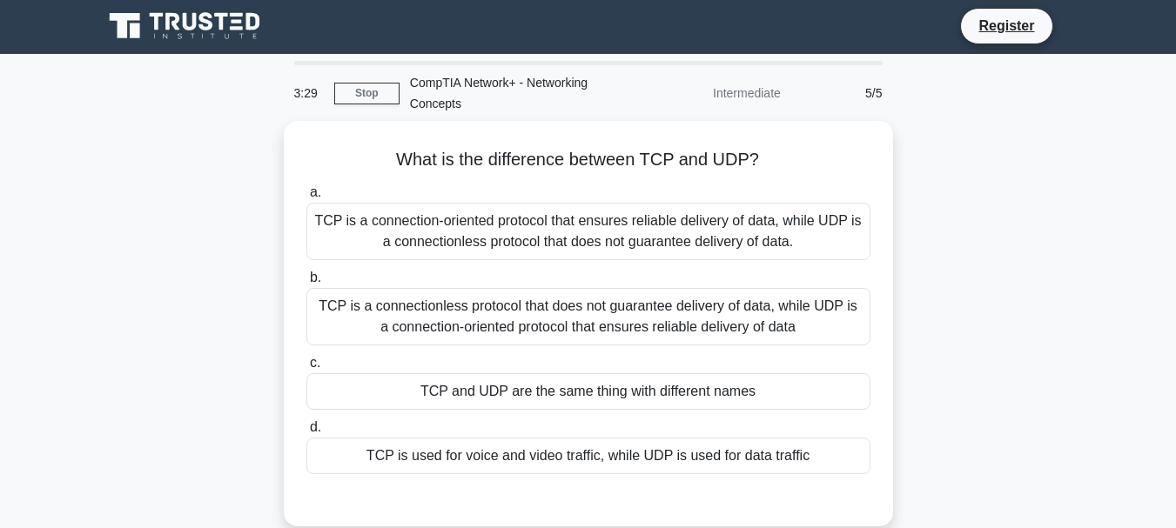
scroll to position [0, 0]
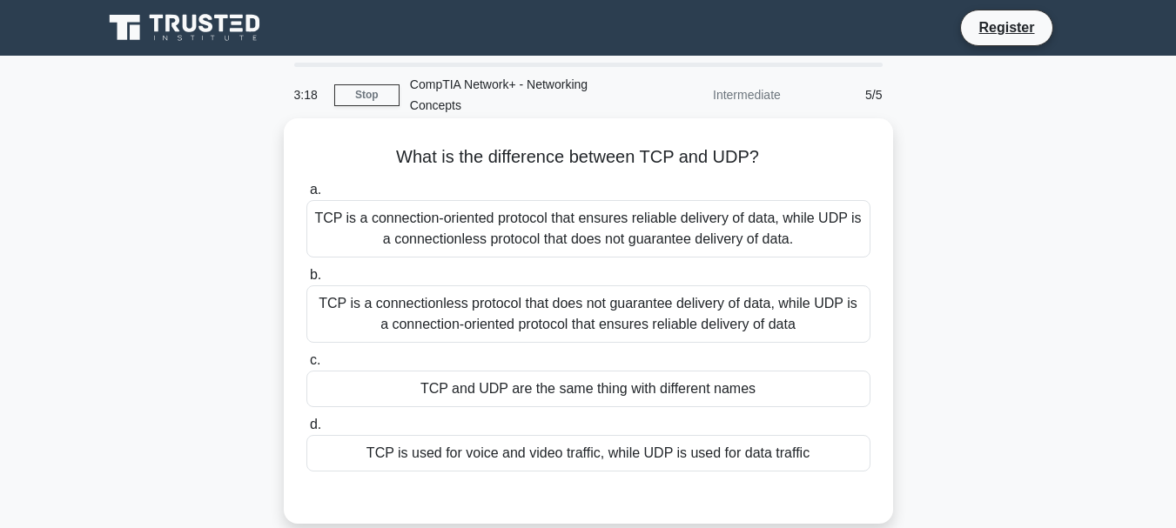
click at [749, 225] on div "TCP is a connection-oriented protocol that ensures reliable delivery of data, w…" at bounding box center [588, 228] width 564 height 57
click at [306, 196] on input "a. TCP is a connection-oriented protocol that ensures reliable delivery of data…" at bounding box center [306, 190] width 0 height 11
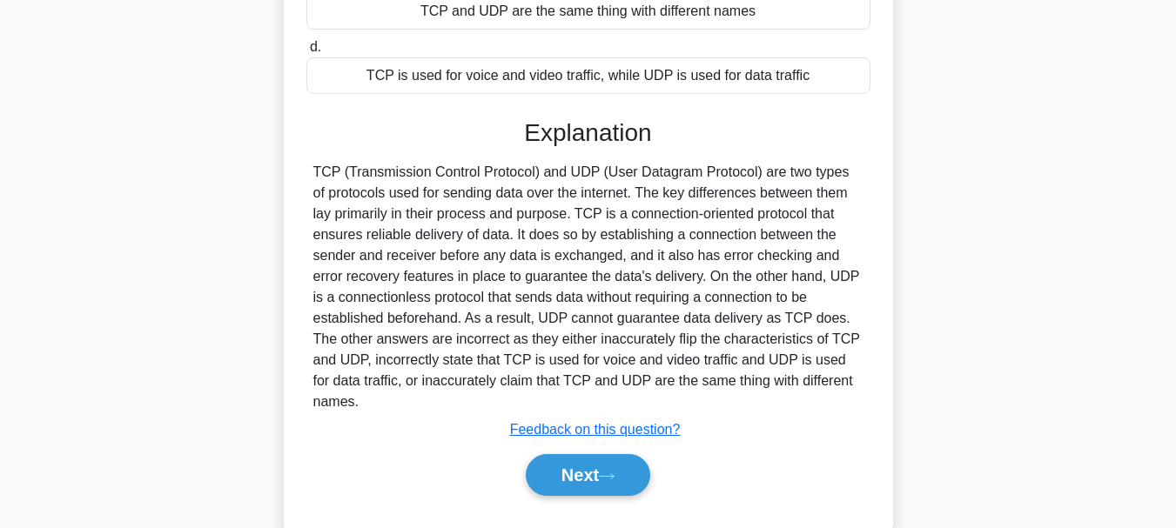
scroll to position [412, 0]
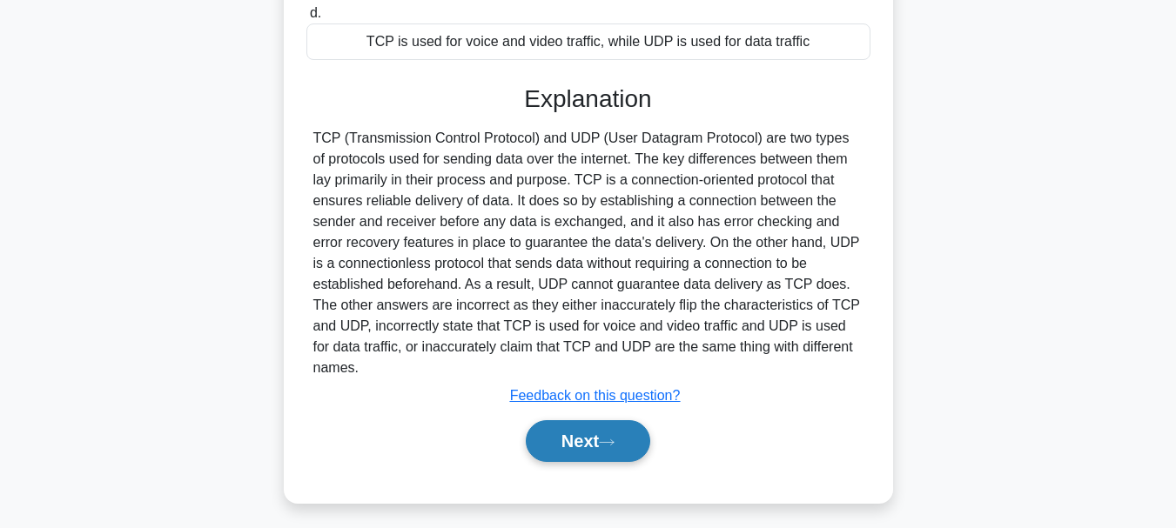
click at [614, 438] on icon at bounding box center [607, 443] width 16 height 10
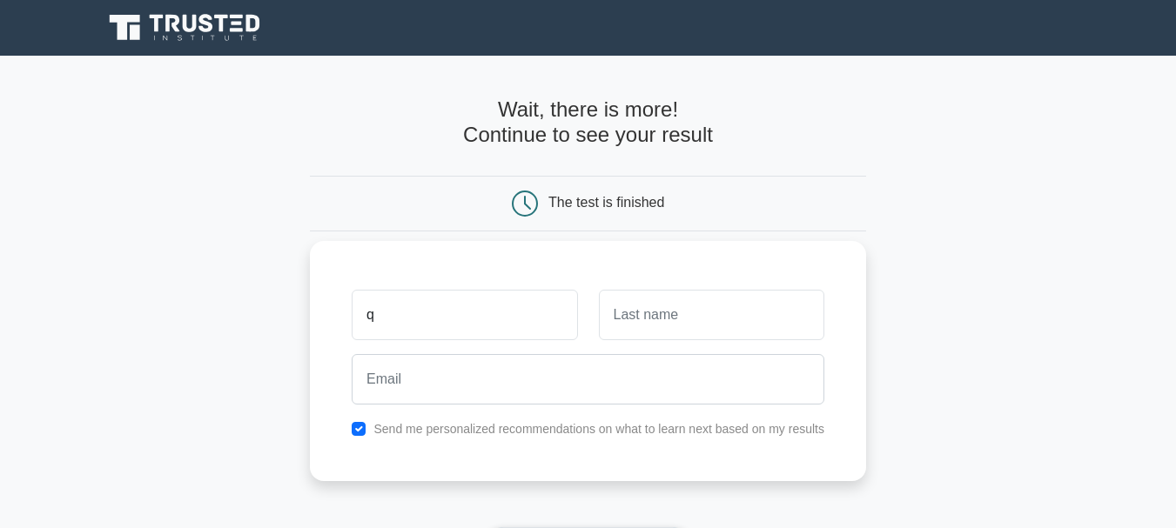
type input "Qamar"
click at [616, 334] on input "text" at bounding box center [711, 315] width 225 height 50
type input "Naveed"
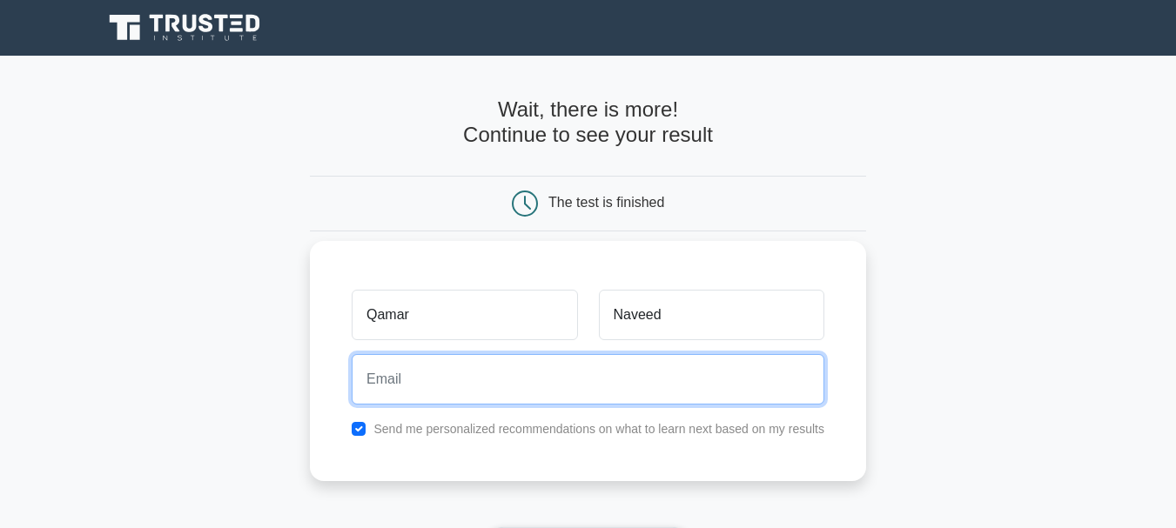
click at [606, 391] on input "email" at bounding box center [588, 379] width 473 height 50
type input "[EMAIL_ADDRESS][DOMAIN_NAME]"
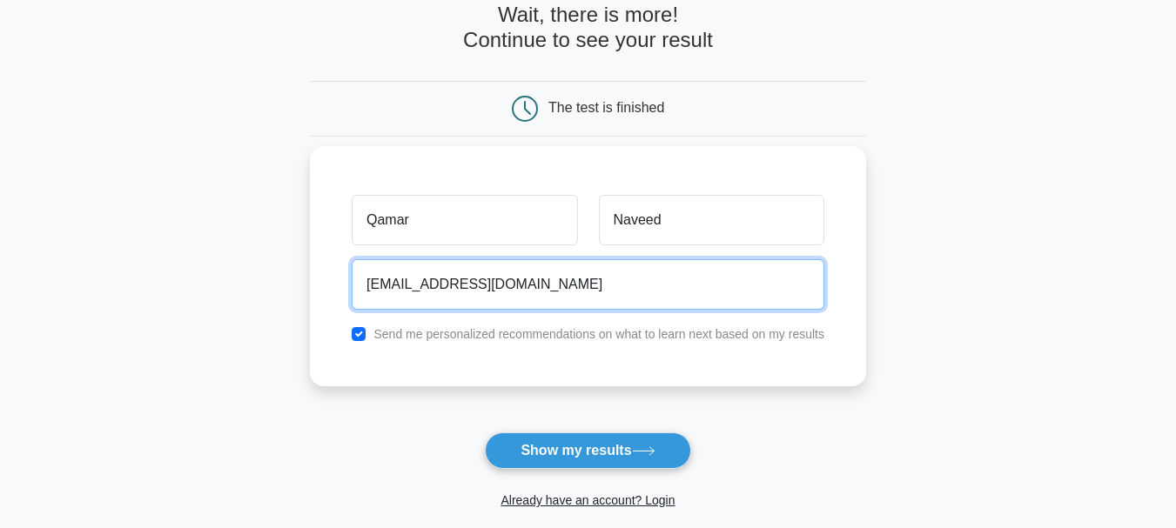
scroll to position [128, 0]
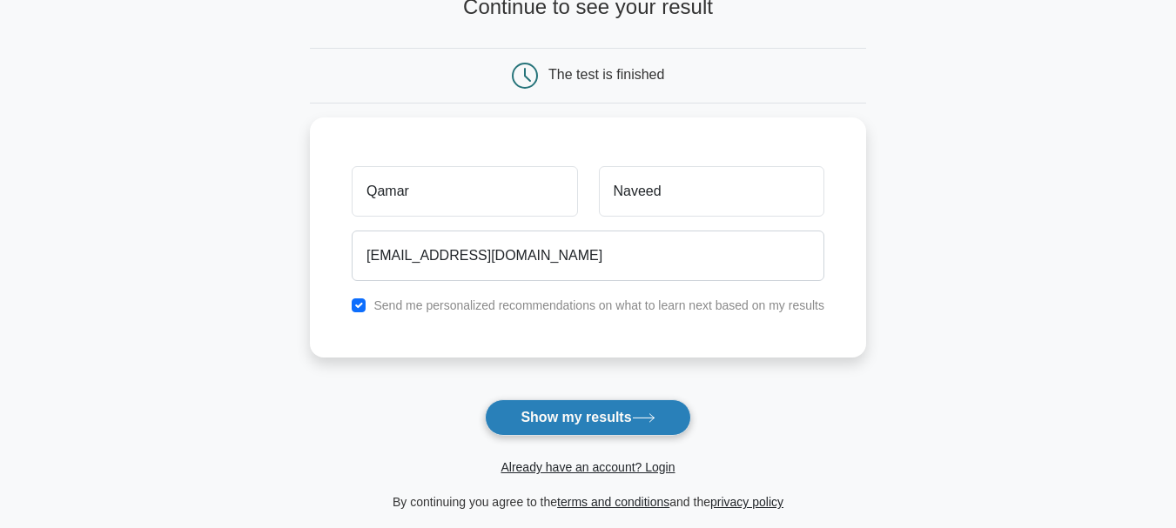
click at [620, 410] on button "Show my results" at bounding box center [587, 418] width 205 height 37
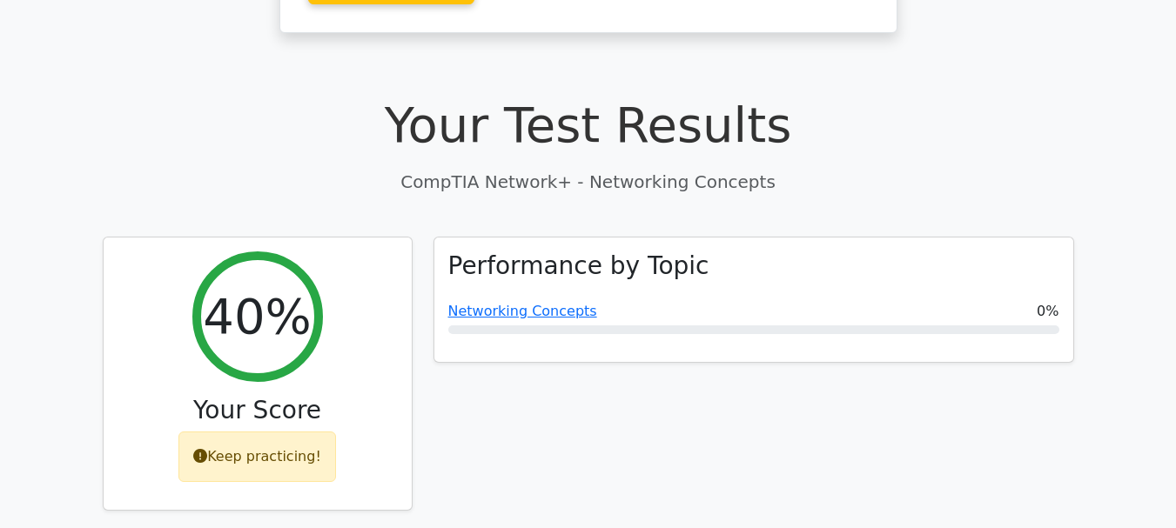
scroll to position [406, 0]
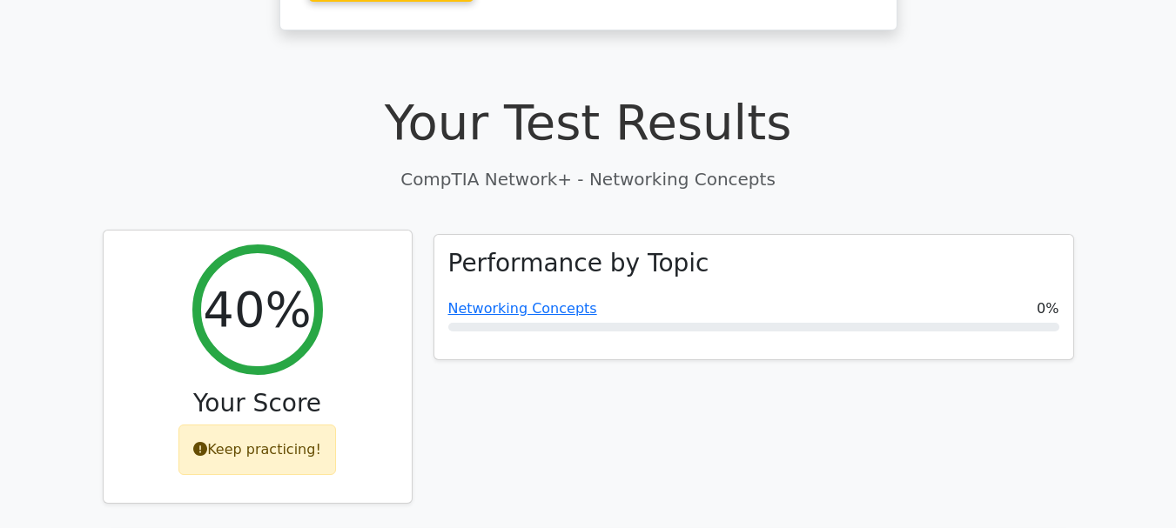
click at [290, 425] on div "Keep practicing!" at bounding box center [257, 450] width 158 height 50
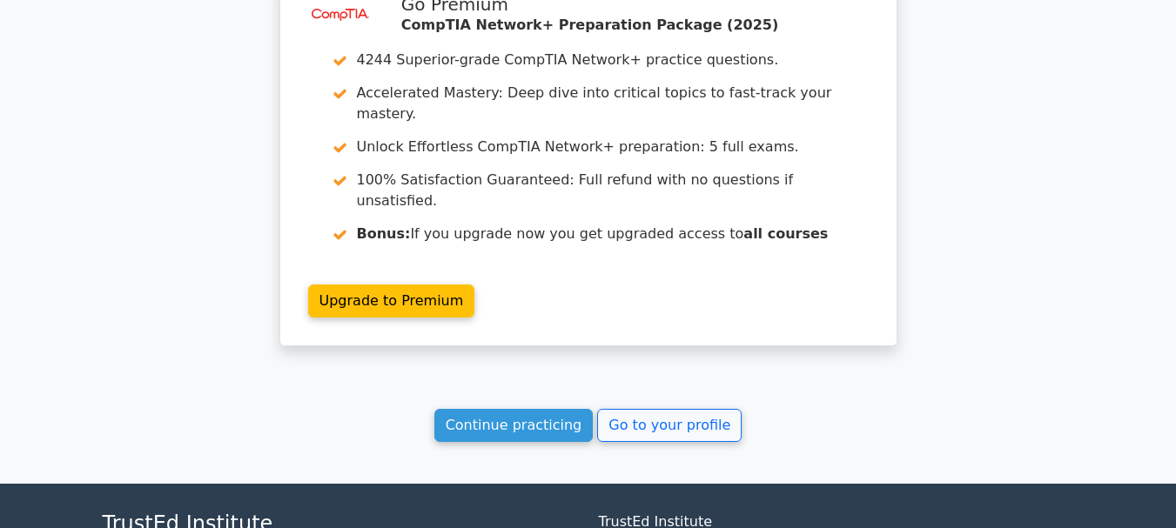
scroll to position [2339, 0]
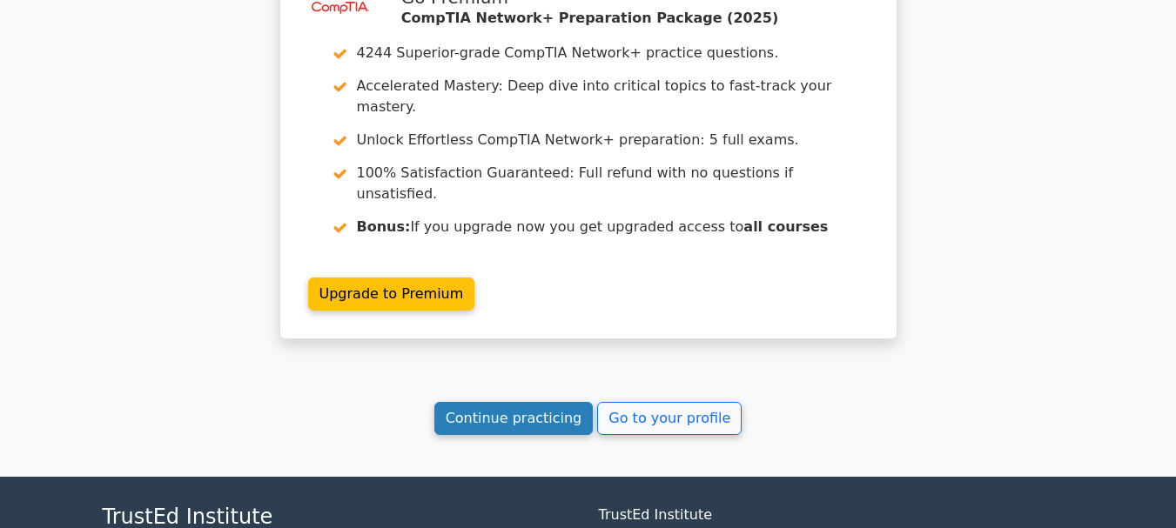
click at [553, 402] on link "Continue practicing" at bounding box center [513, 418] width 159 height 33
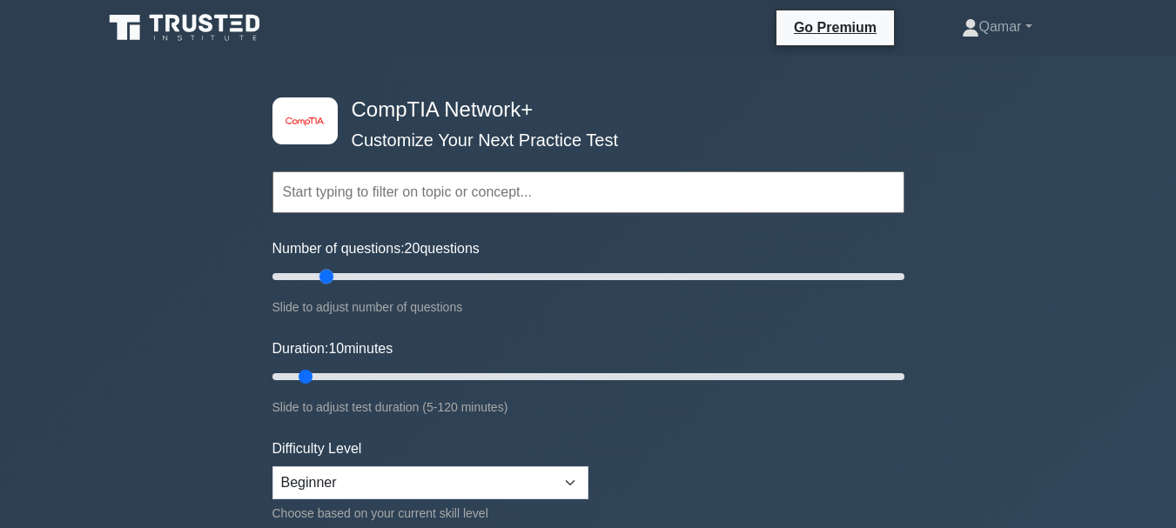
drag, startPoint x: 295, startPoint y: 273, endPoint x: 326, endPoint y: 278, distance: 30.8
type input "20"
click at [326, 278] on input "Number of questions: 20 questions" at bounding box center [588, 276] width 632 height 21
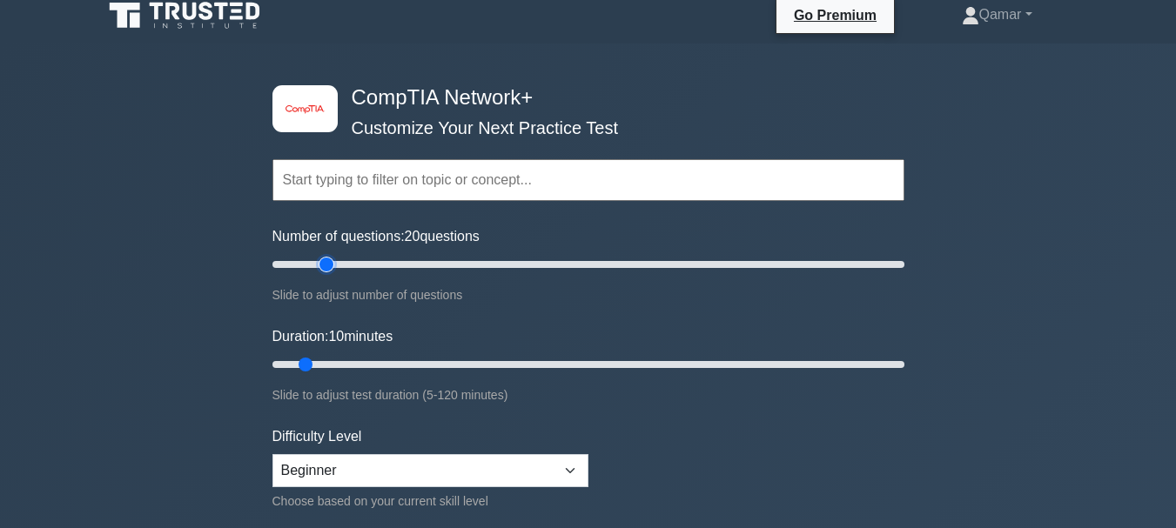
scroll to position [46, 0]
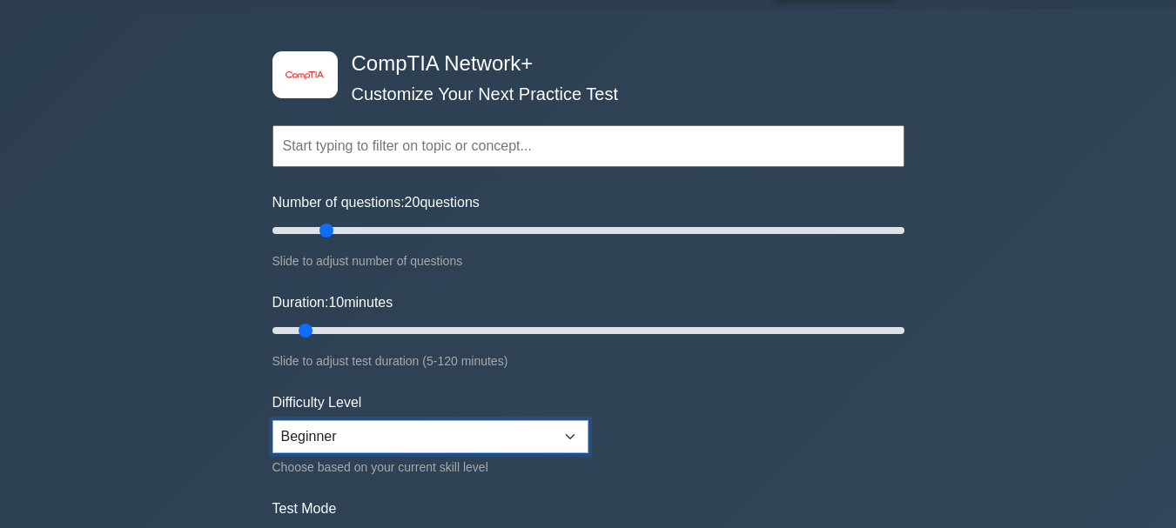
click at [402, 437] on select "Beginner Intermediate Expert" at bounding box center [430, 436] width 316 height 33
click at [426, 438] on select "Beginner Intermediate Expert" at bounding box center [430, 436] width 316 height 33
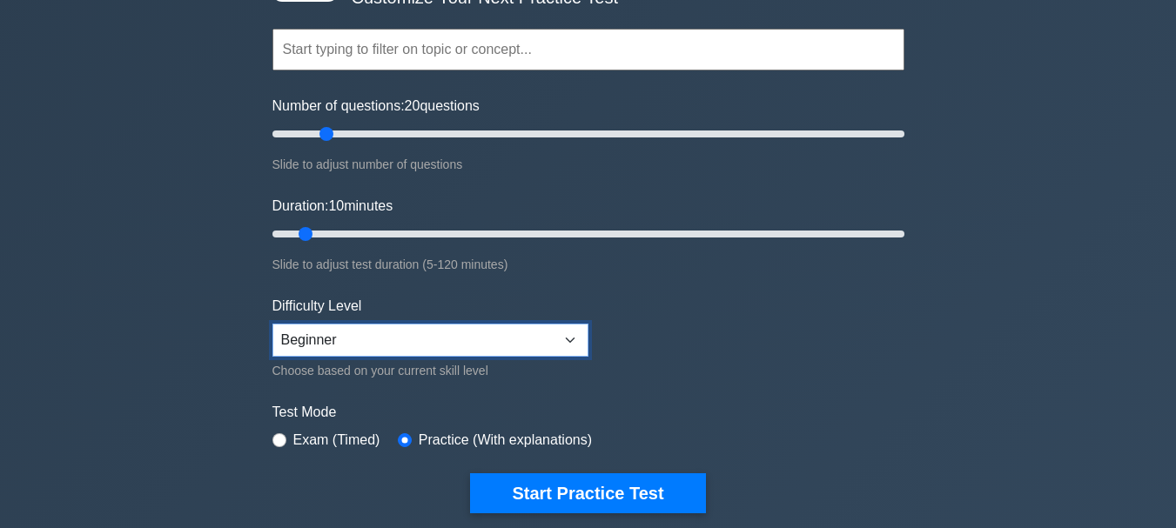
scroll to position [203, 0]
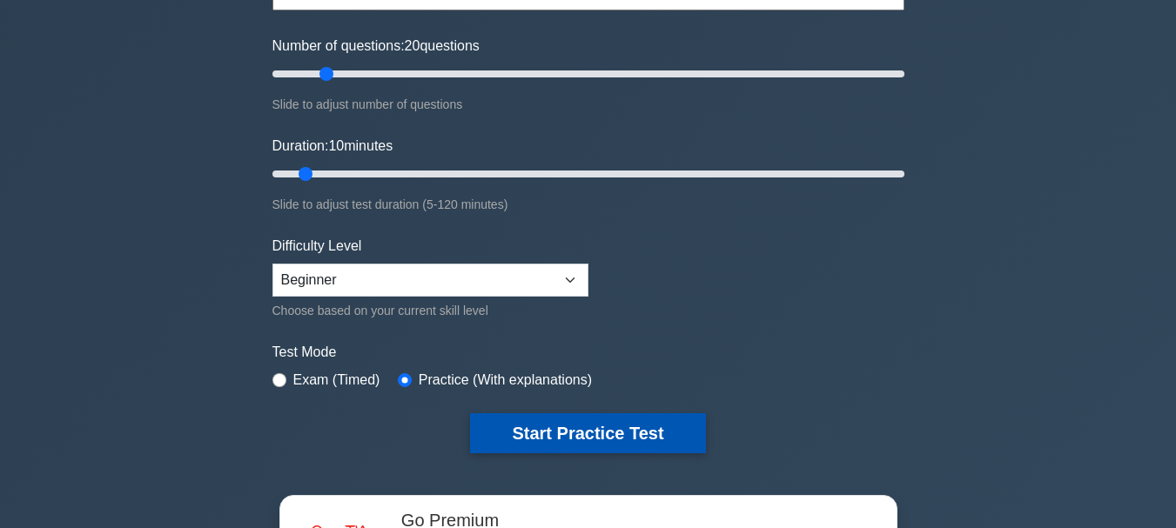
click at [500, 426] on button "Start Practice Test" at bounding box center [587, 433] width 235 height 40
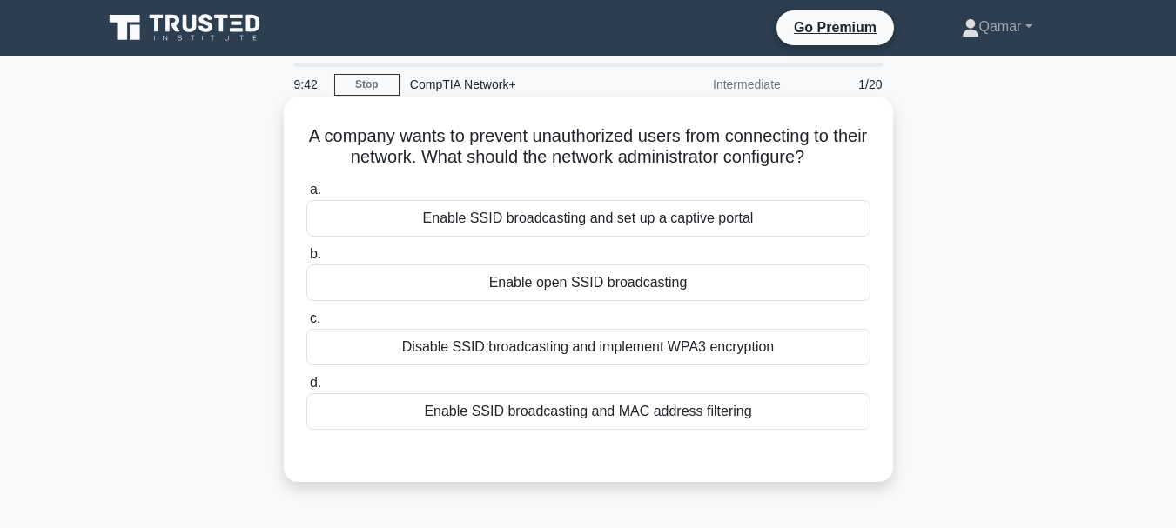
click at [711, 406] on div "Enable SSID broadcasting and MAC address filtering" at bounding box center [588, 411] width 564 height 37
click at [306, 389] on input "d. Enable SSID broadcasting and MAC address filtering" at bounding box center [306, 383] width 0 height 11
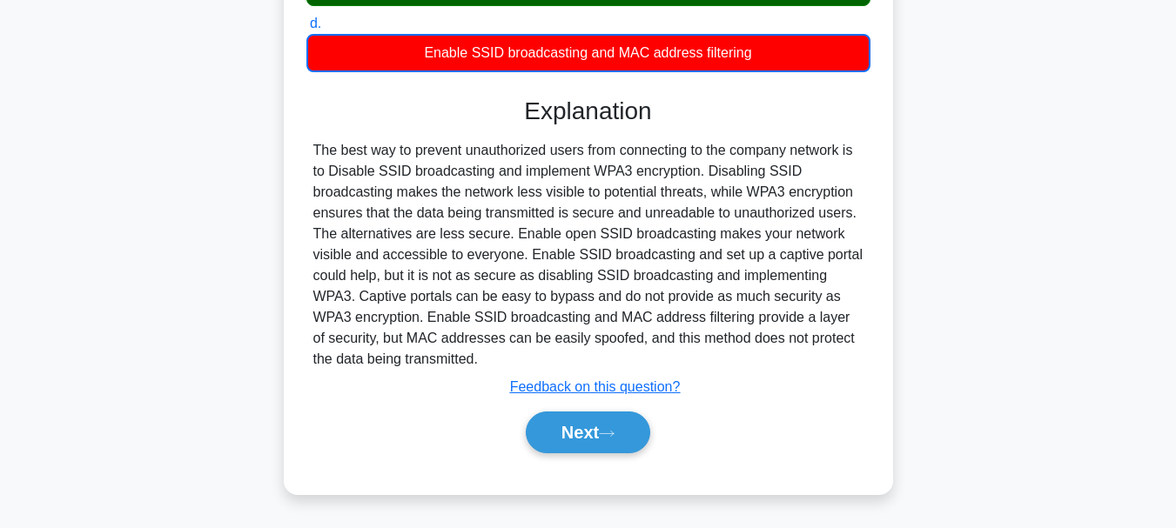
scroll to position [412, 0]
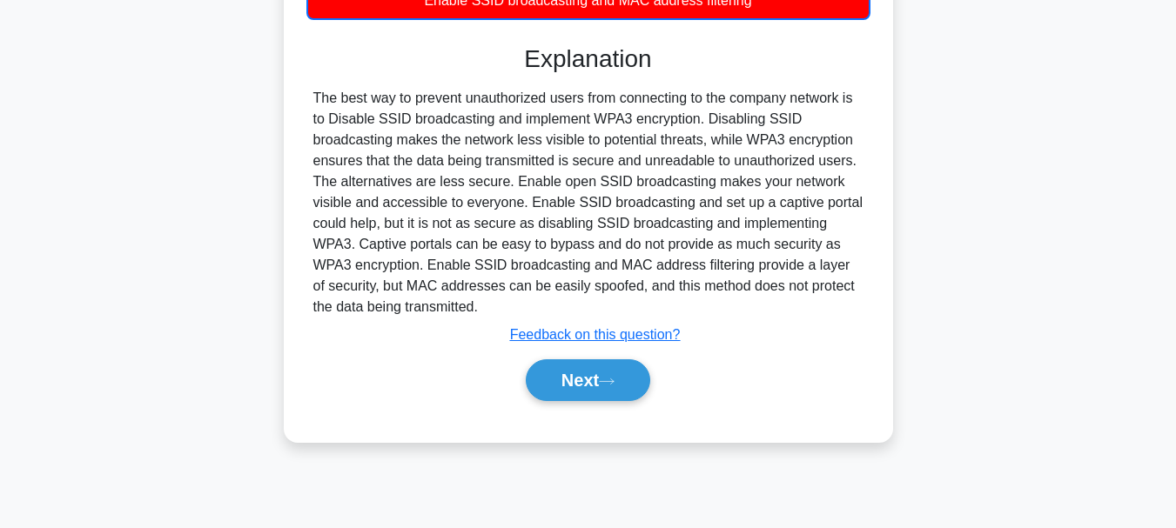
click at [629, 358] on div "Next" at bounding box center [588, 381] width 564 height 56
click at [623, 376] on button "Next" at bounding box center [588, 380] width 124 height 42
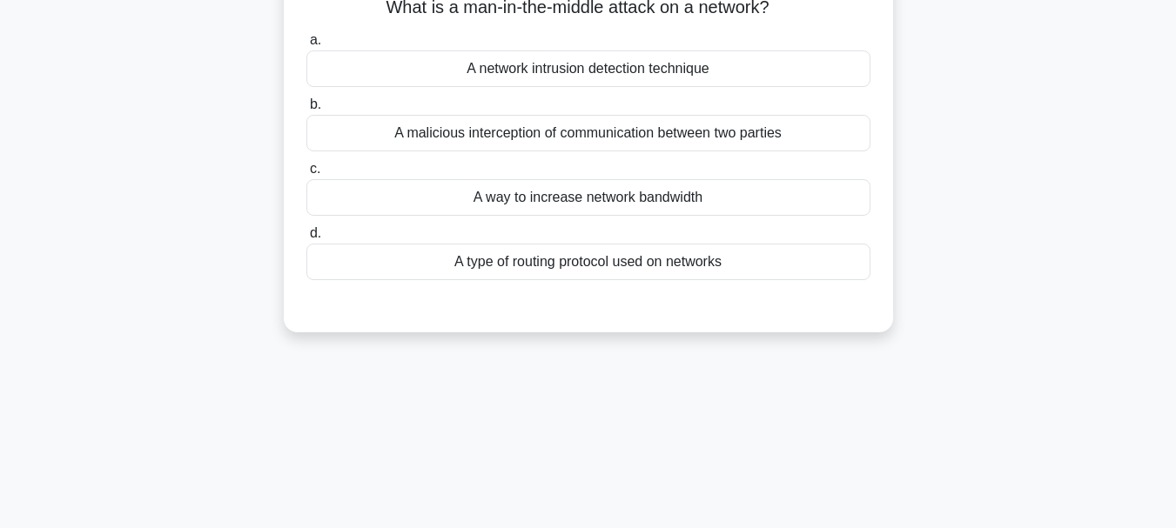
scroll to position [0, 0]
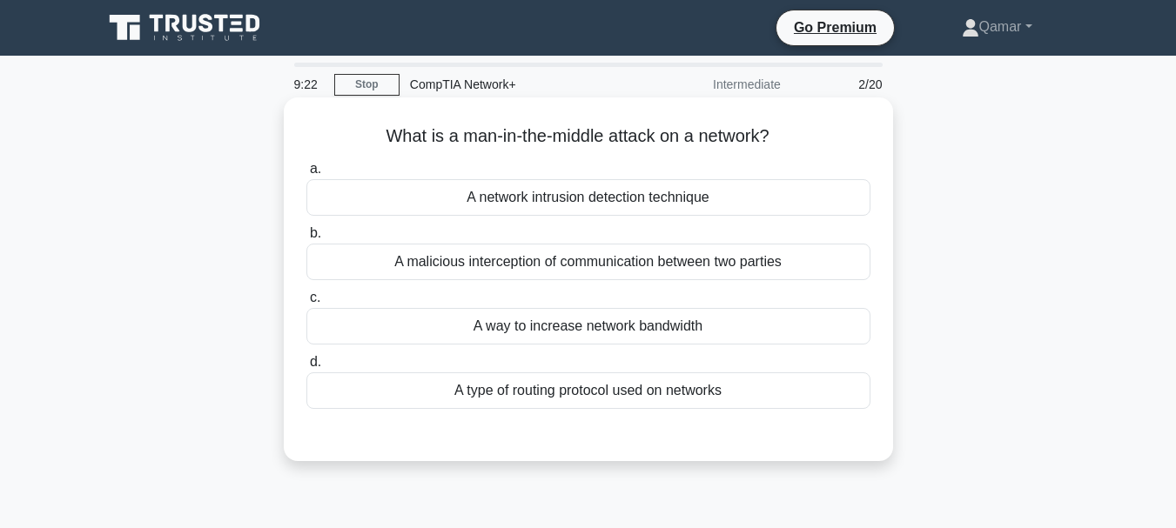
click at [681, 254] on div "A malicious interception of communication between two parties" at bounding box center [588, 262] width 564 height 37
click at [306, 239] on input "b. A malicious interception of communication between two parties" at bounding box center [306, 233] width 0 height 11
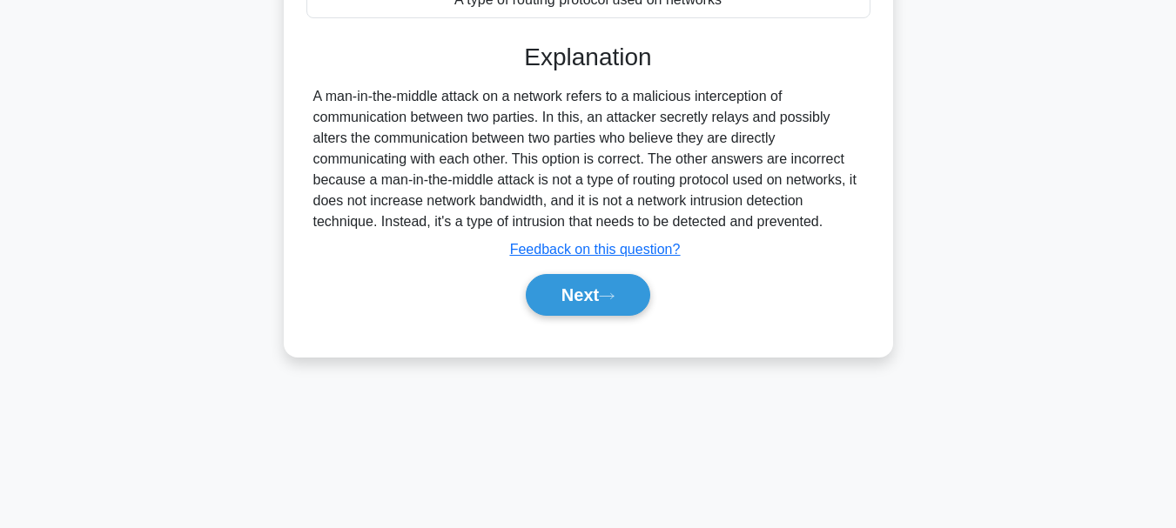
scroll to position [412, 0]
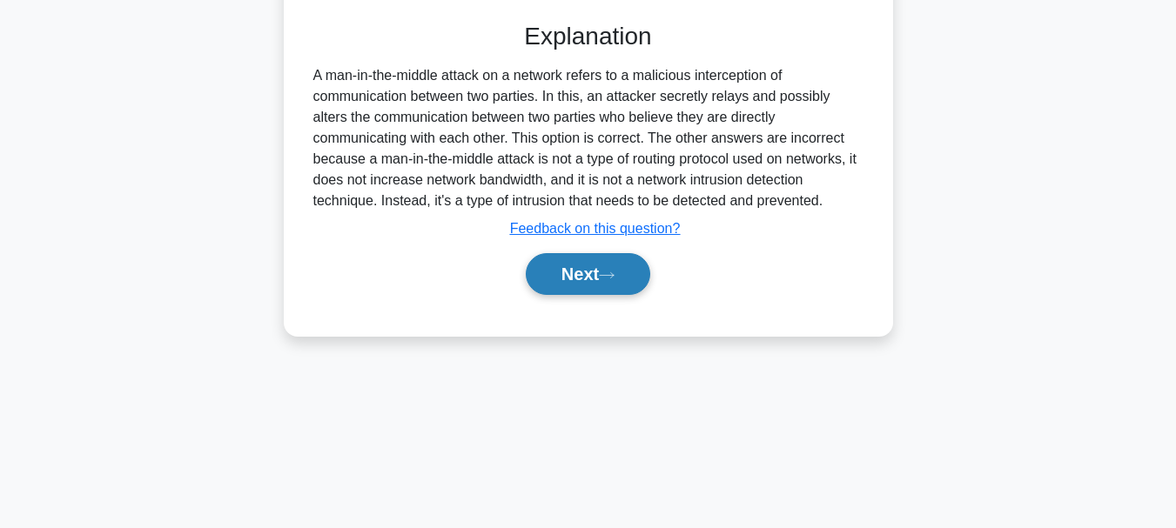
click at [596, 285] on button "Next" at bounding box center [588, 274] width 124 height 42
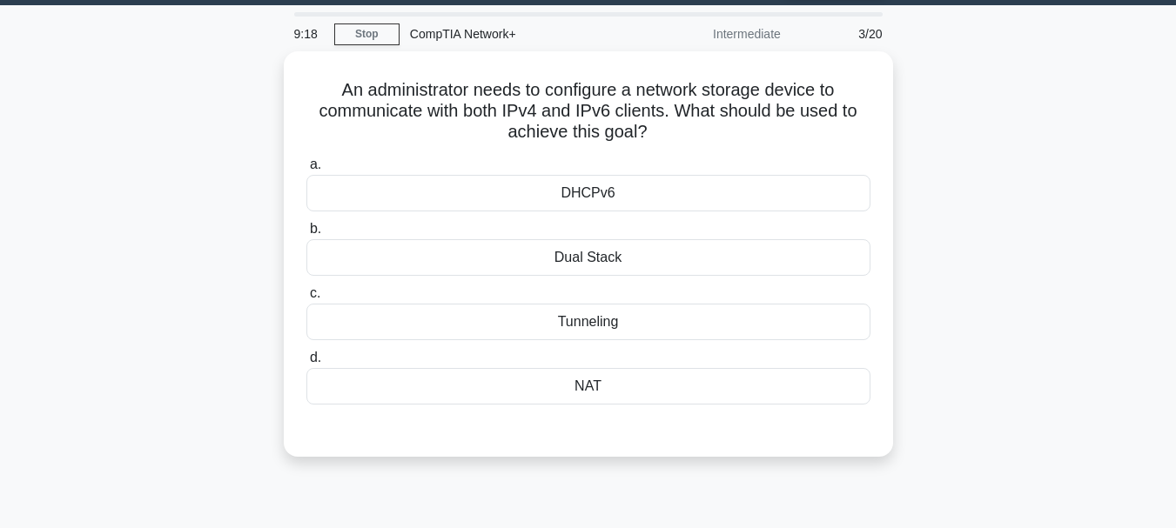
scroll to position [40, 0]
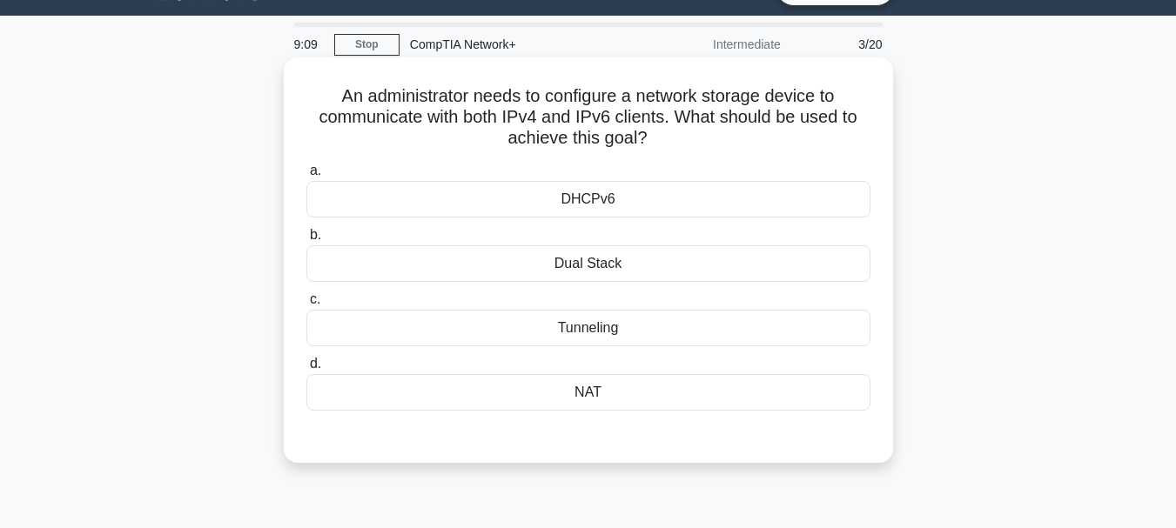
click at [639, 399] on div "NAT" at bounding box center [588, 392] width 564 height 37
click at [306, 370] on input "d. NAT" at bounding box center [306, 364] width 0 height 11
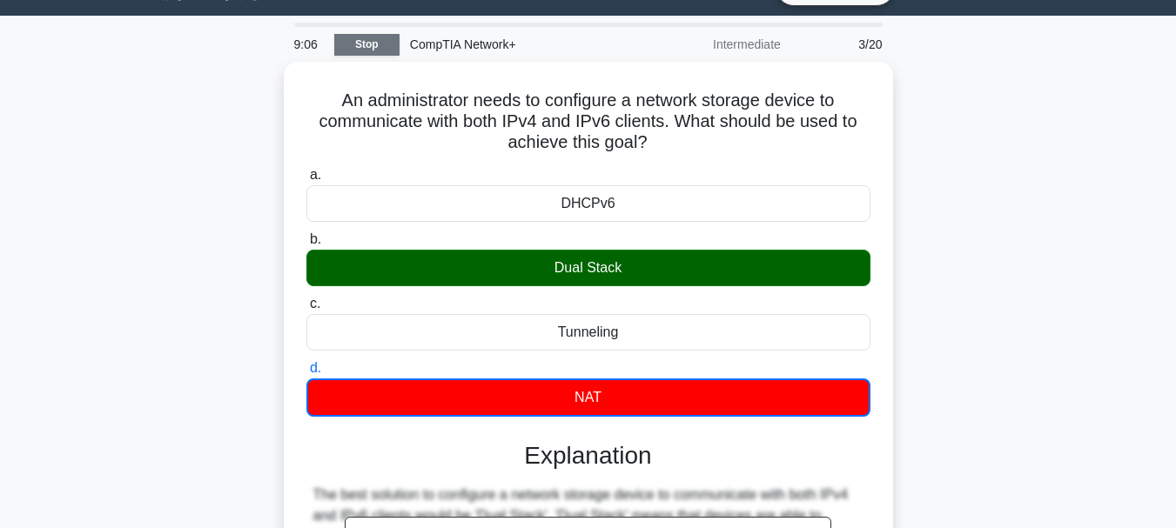
click at [379, 42] on link "Stop" at bounding box center [366, 45] width 65 height 22
